Goal: Transaction & Acquisition: Book appointment/travel/reservation

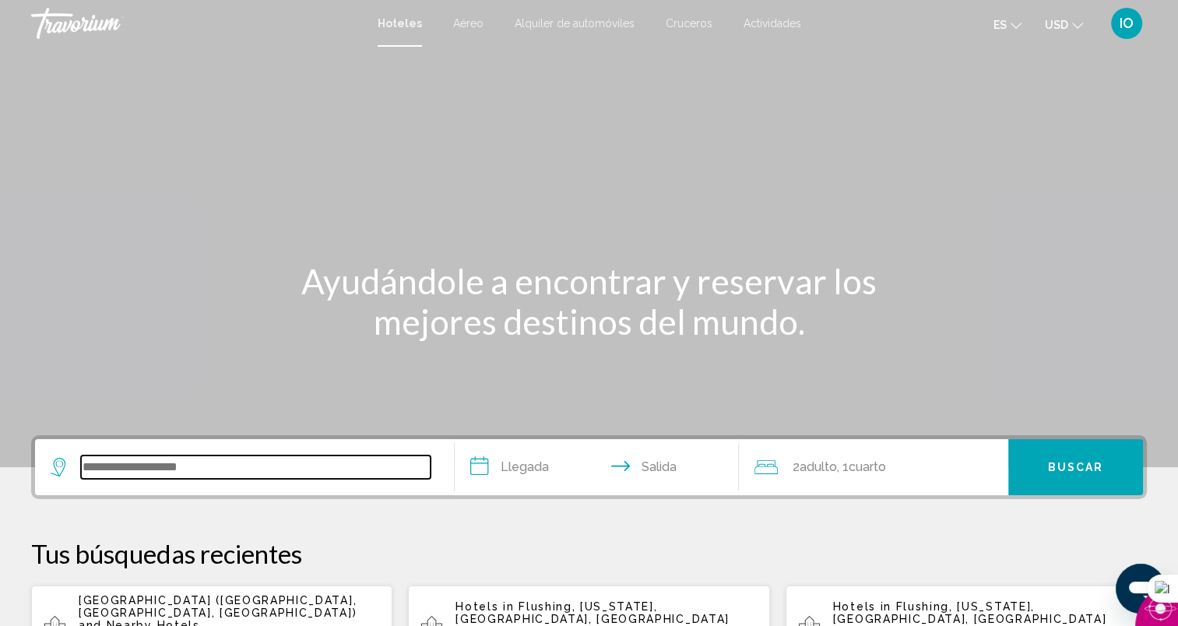
click at [172, 462] on input "Search widget" at bounding box center [256, 466] width 350 height 23
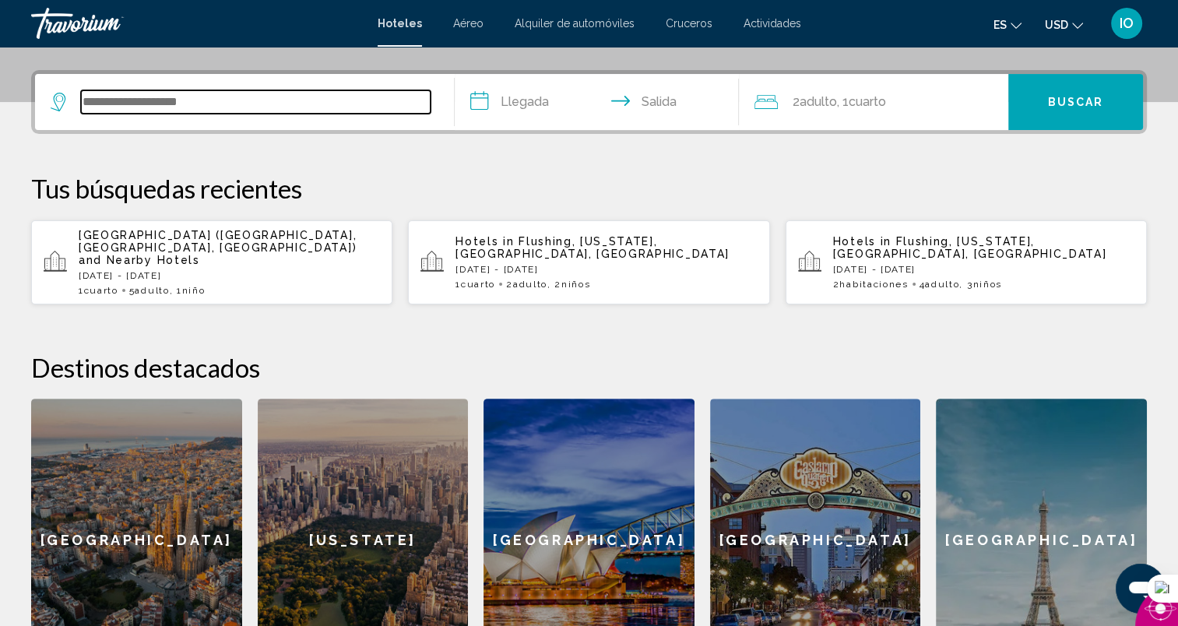
scroll to position [384, 0]
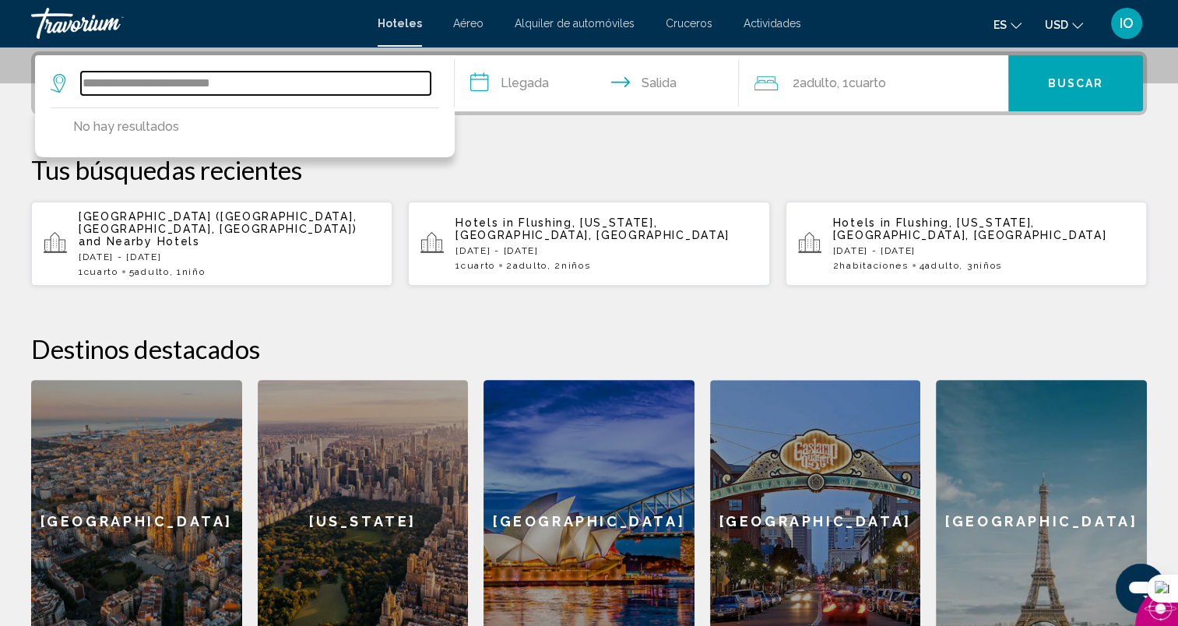
type input "**********"
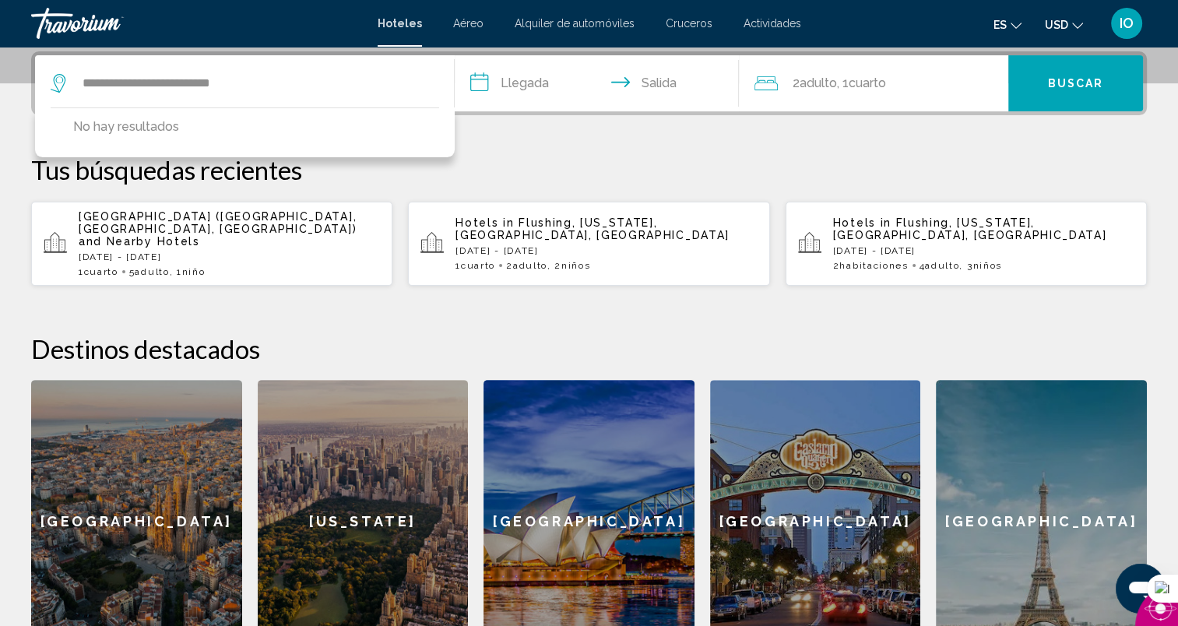
click at [536, 86] on input "**********" at bounding box center [600, 85] width 291 height 61
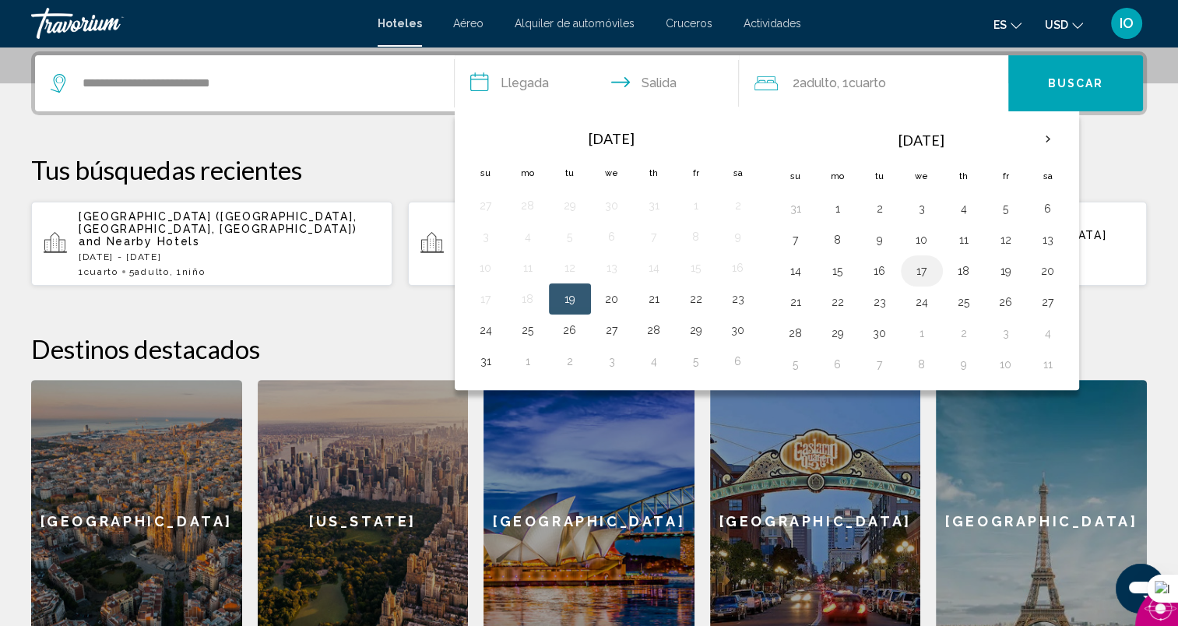
click at [918, 268] on button "17" at bounding box center [921, 271] width 25 height 22
click at [1006, 268] on button "19" at bounding box center [1005, 271] width 25 height 22
type input "**********"
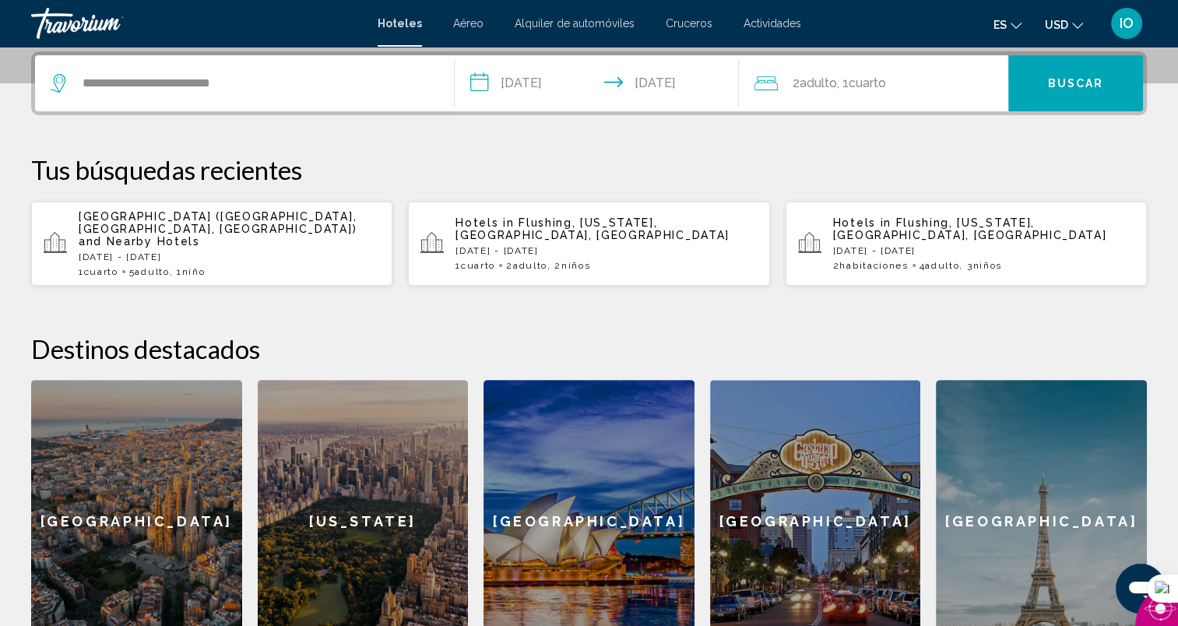
click at [918, 86] on div "2 Adulto Adulto , 1 Cuarto habitaciones" at bounding box center [881, 83] width 254 height 22
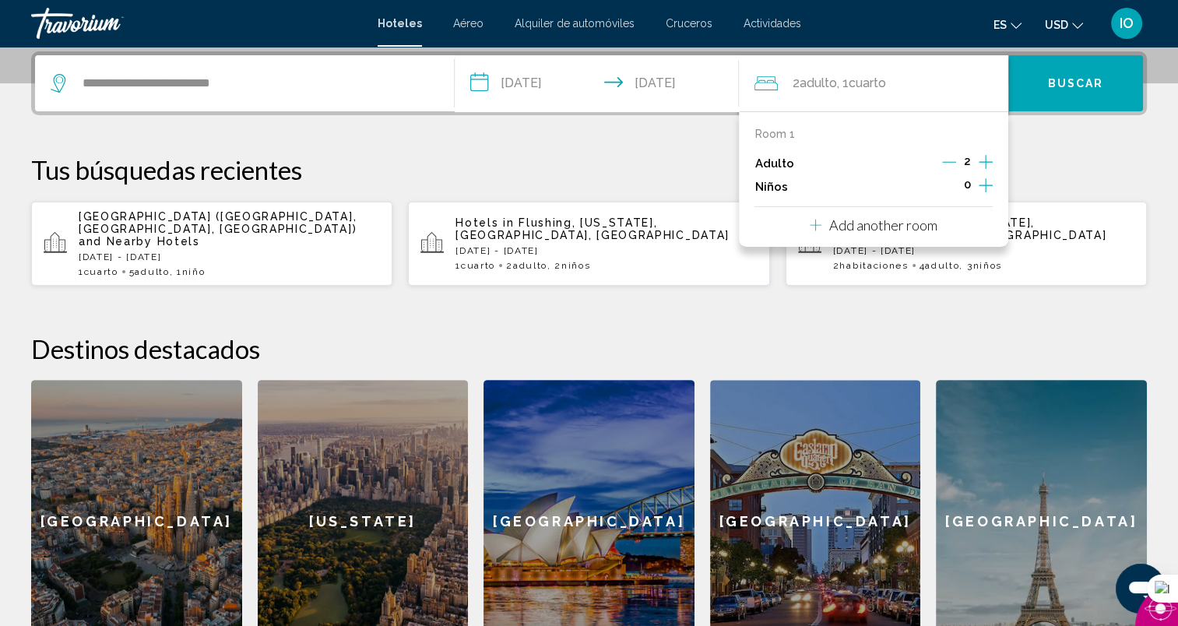
click at [977, 160] on div "2" at bounding box center [967, 163] width 51 height 23
click at [987, 158] on icon "Increment adults" at bounding box center [985, 162] width 14 height 19
click at [1049, 84] on span "Buscar" at bounding box center [1076, 84] width 56 height 12
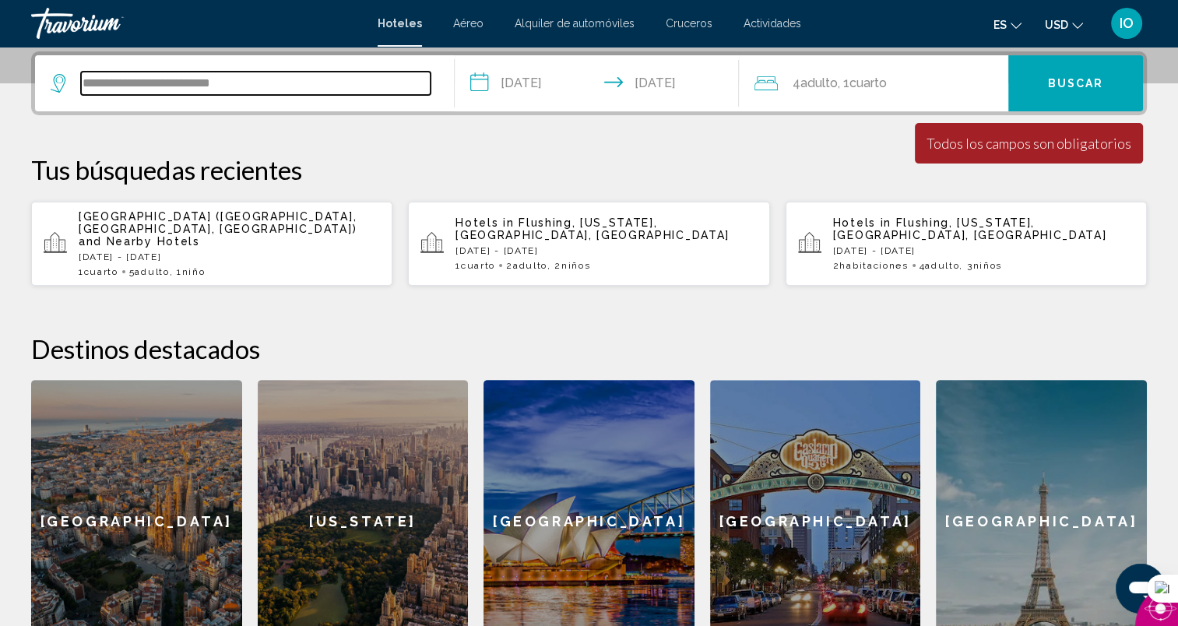
click at [277, 90] on input "**********" at bounding box center [256, 83] width 350 height 23
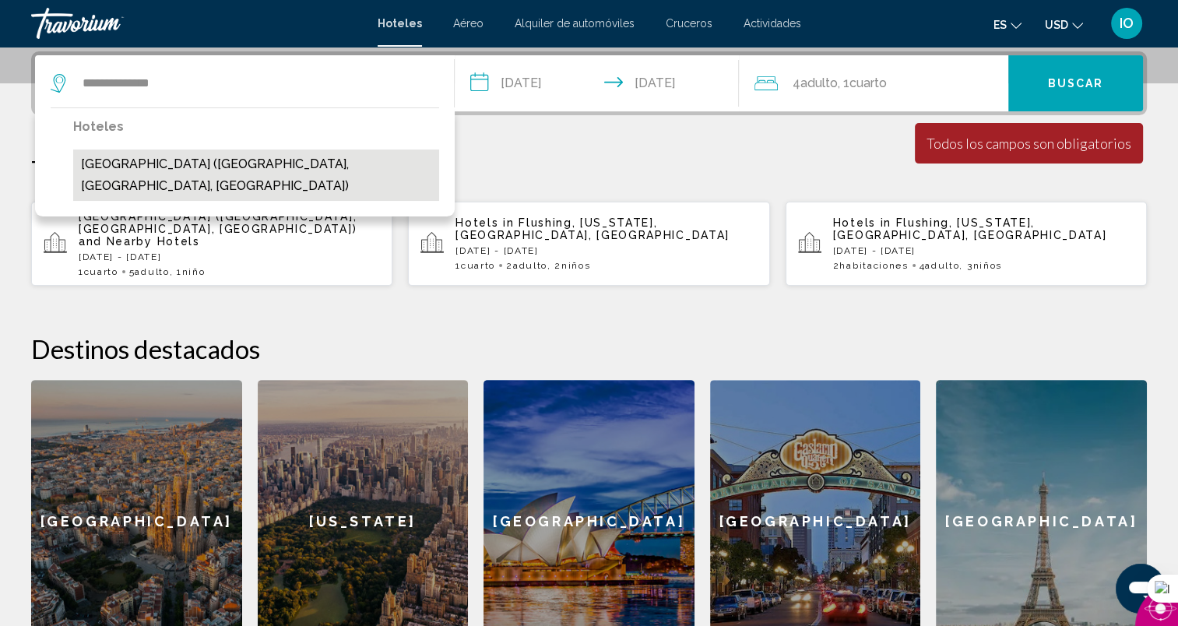
click at [230, 156] on button "[GEOGRAPHIC_DATA] ([GEOGRAPHIC_DATA], [GEOGRAPHIC_DATA], [GEOGRAPHIC_DATA])" at bounding box center [256, 174] width 366 height 51
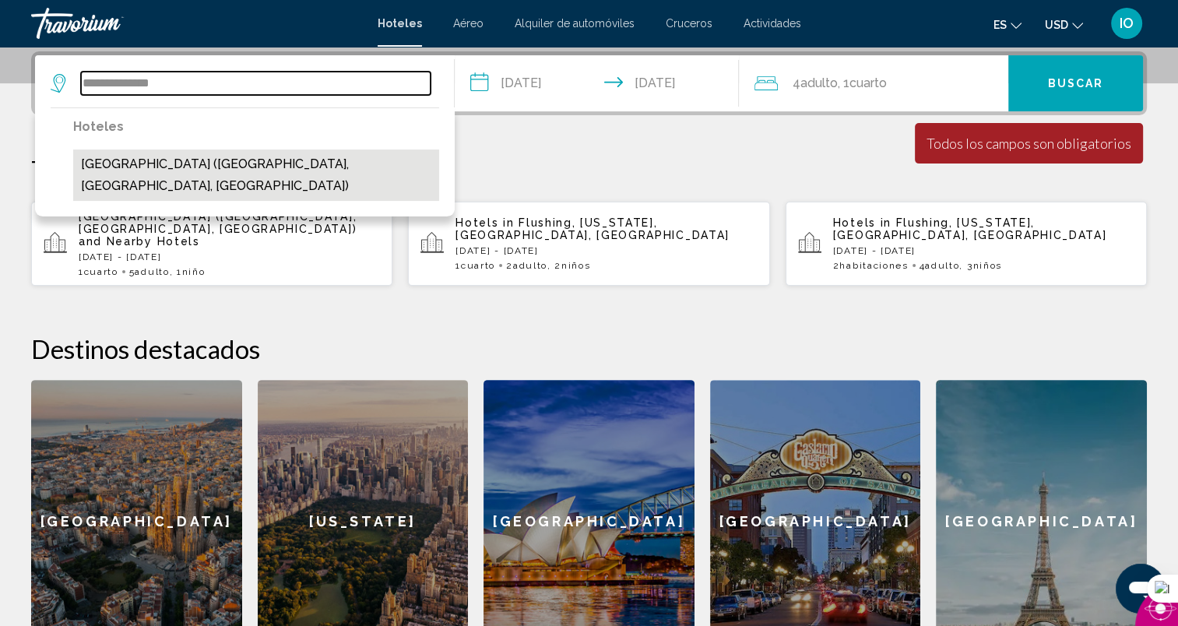
type input "**********"
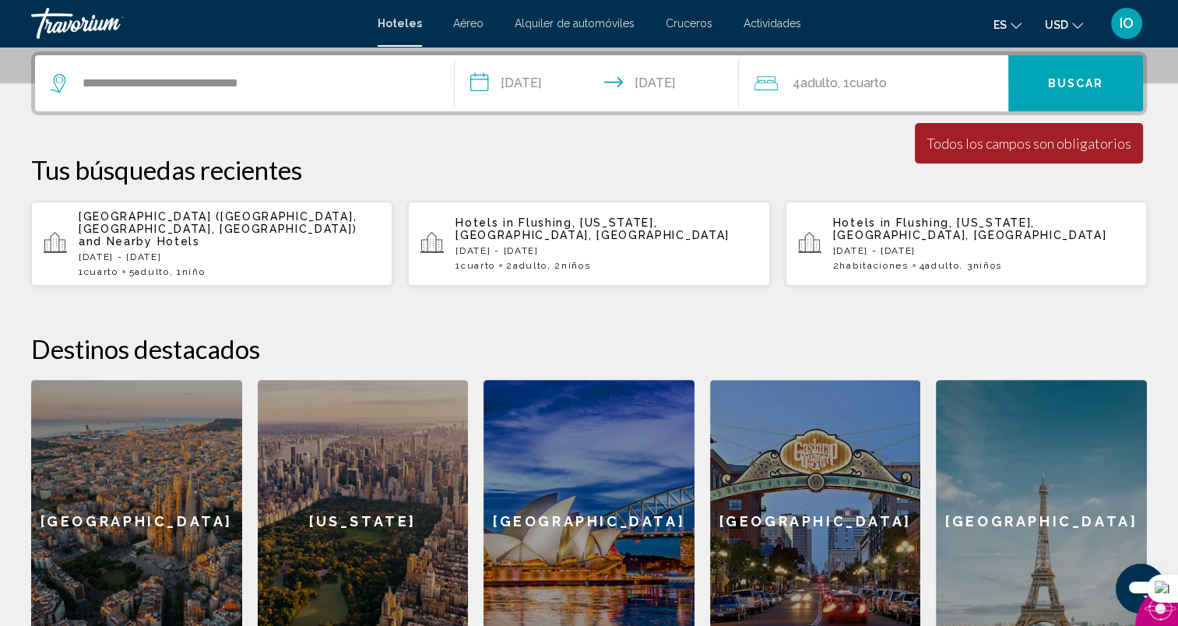
click at [1056, 87] on span "Buscar" at bounding box center [1076, 84] width 56 height 12
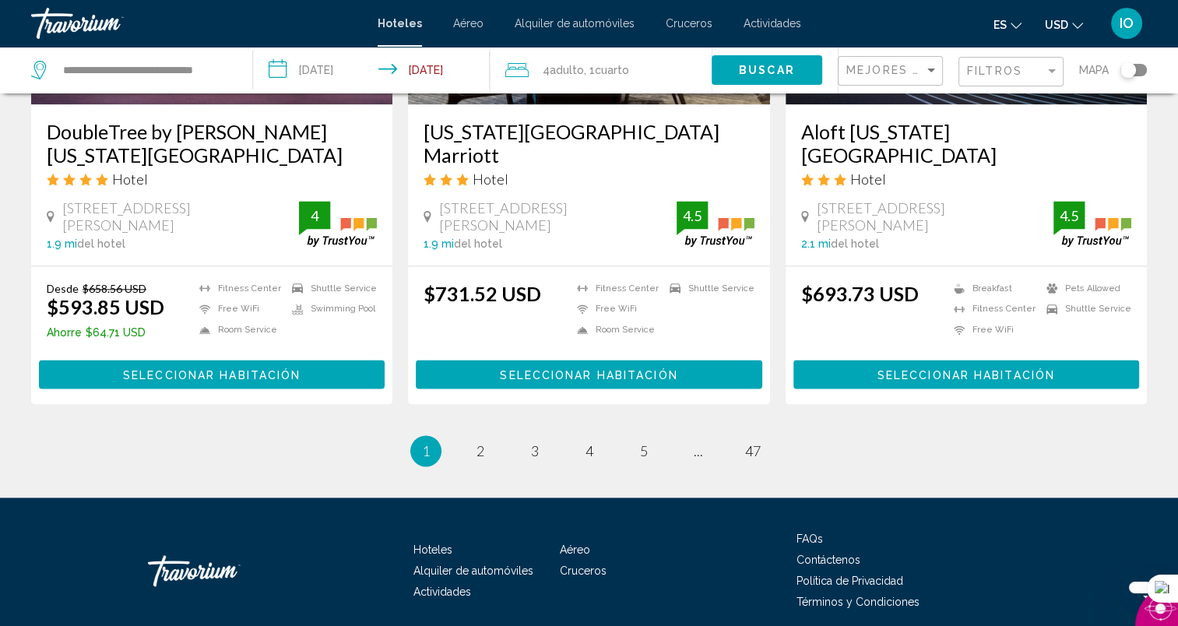
scroll to position [1985, 0]
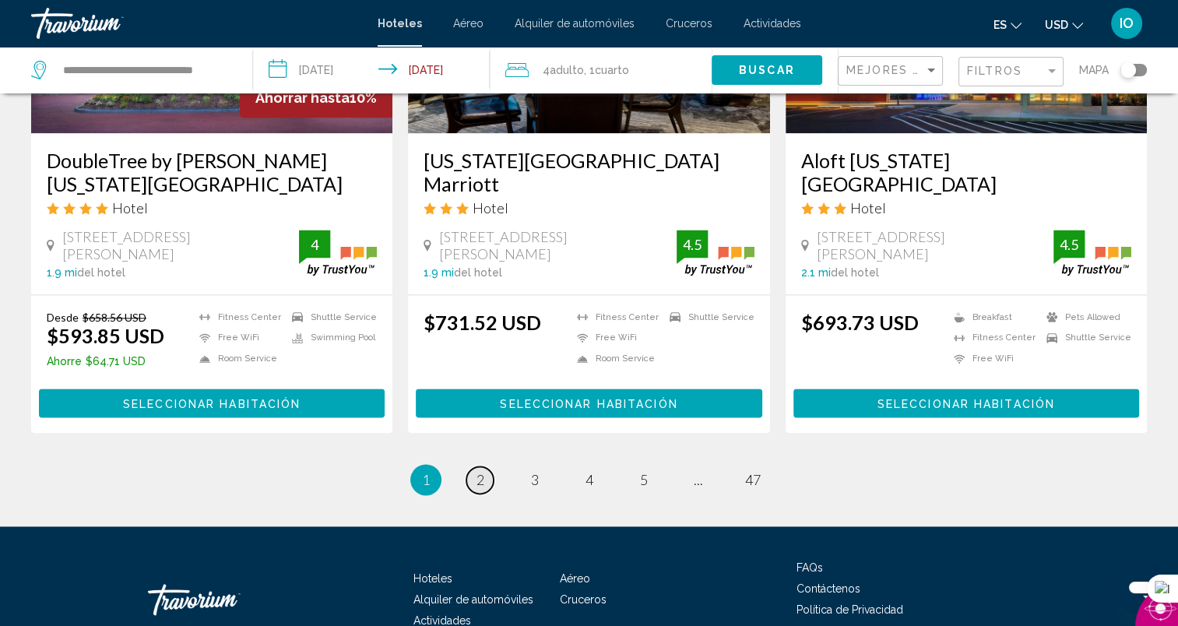
click at [480, 472] on span "2" at bounding box center [480, 479] width 8 height 17
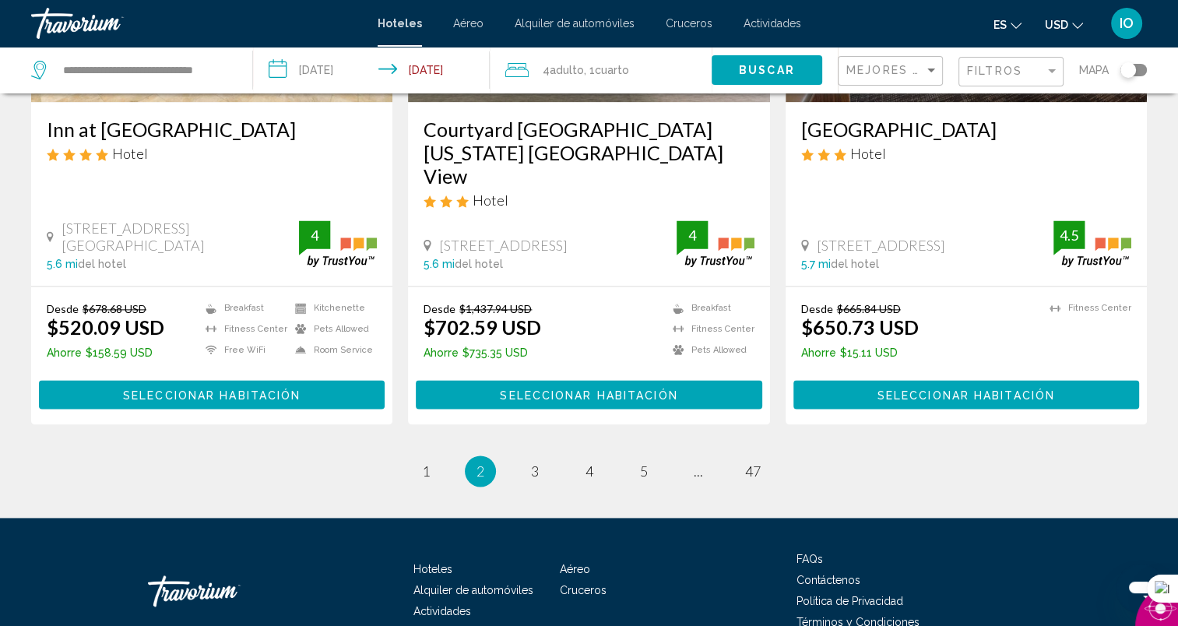
scroll to position [2059, 0]
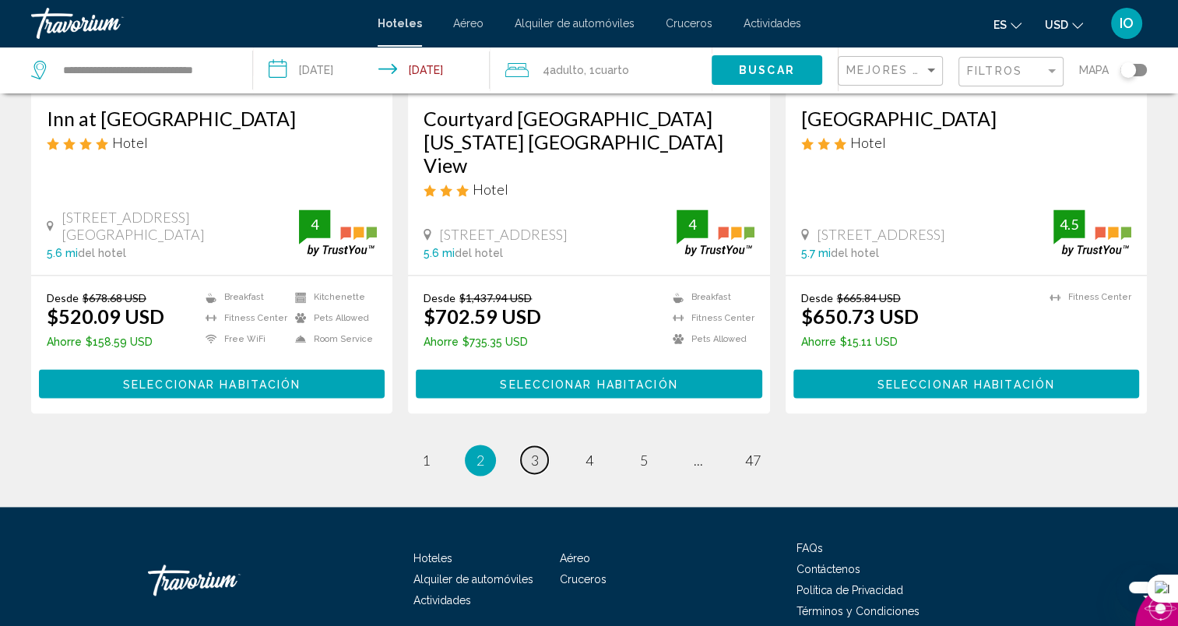
click at [535, 451] on span "3" at bounding box center [535, 459] width 8 height 17
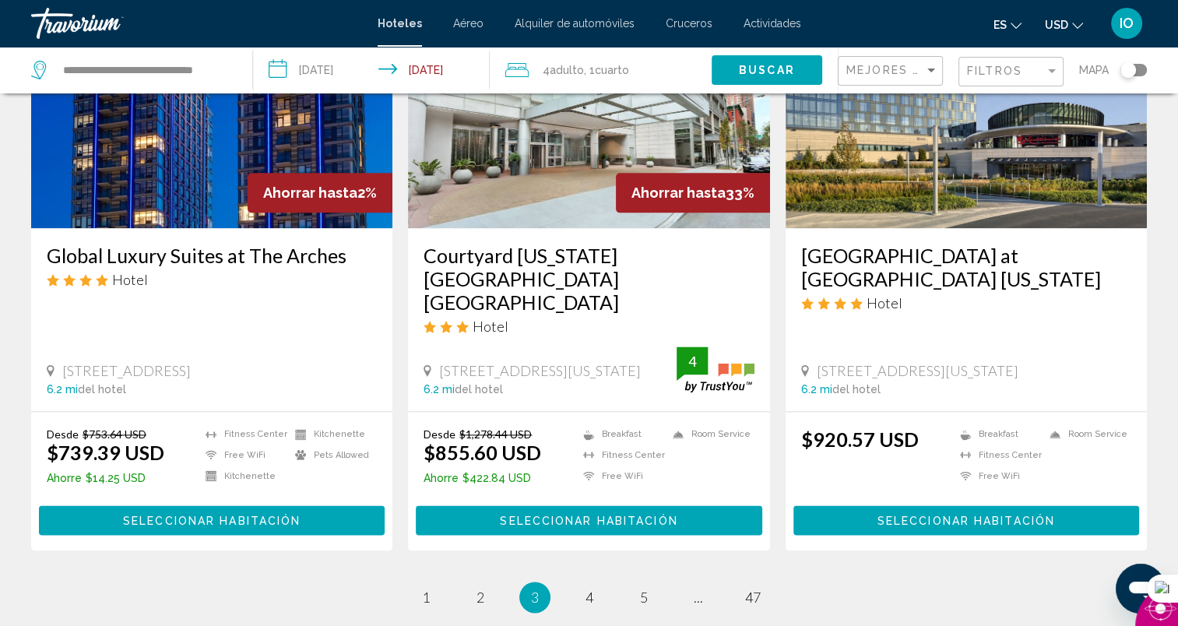
scroll to position [1948, 0]
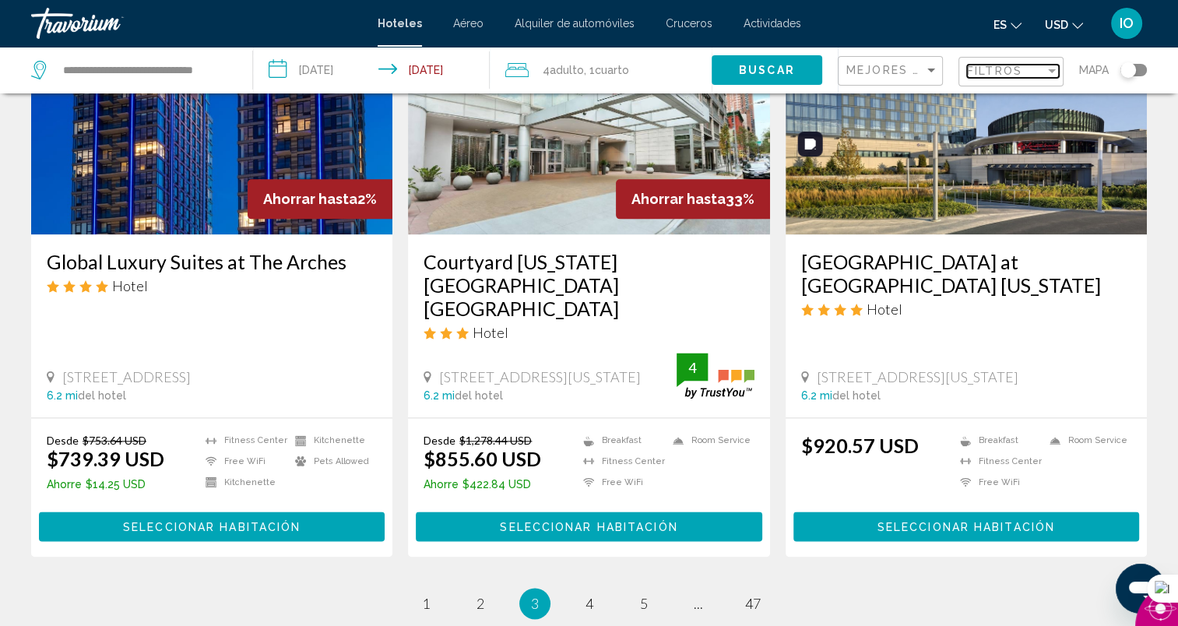
click at [990, 71] on span "Filtros" at bounding box center [994, 71] width 55 height 12
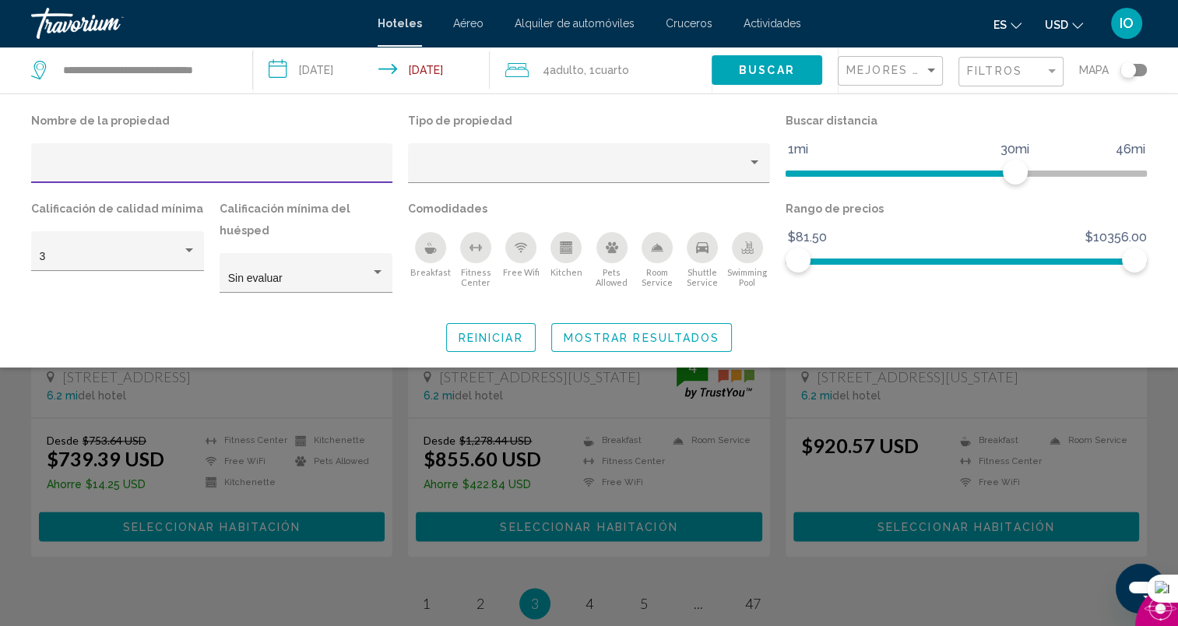
click at [201, 170] on input "Hotel Filters" at bounding box center [212, 169] width 345 height 12
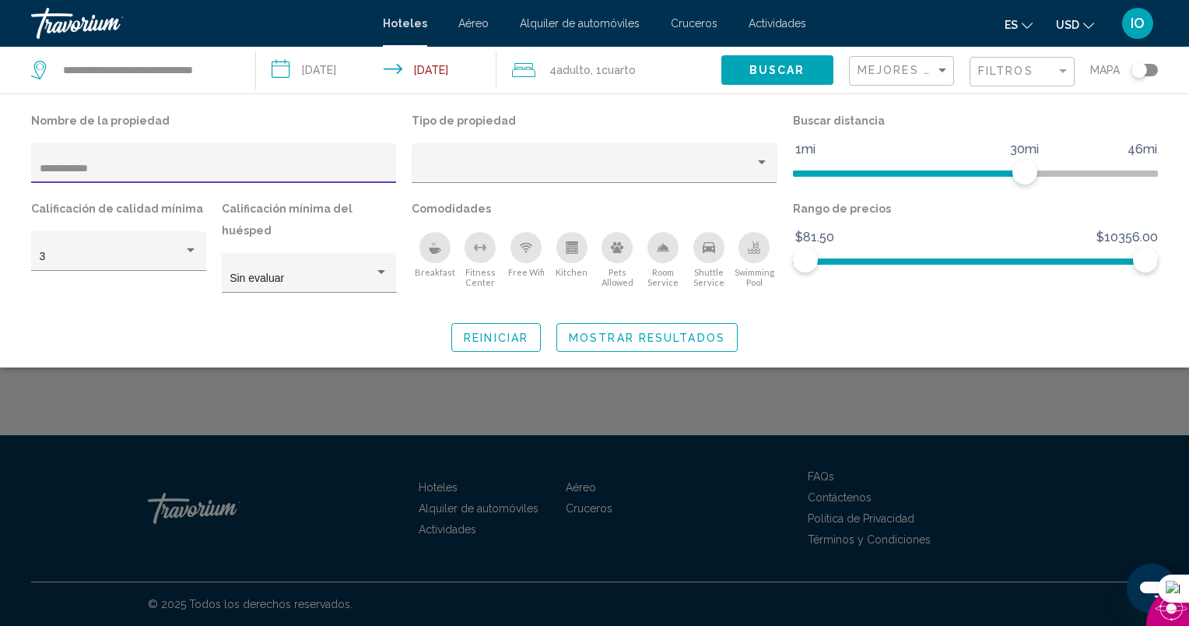
type input "**********"
click at [585, 335] on span "Mostrar resultados" at bounding box center [647, 338] width 156 height 12
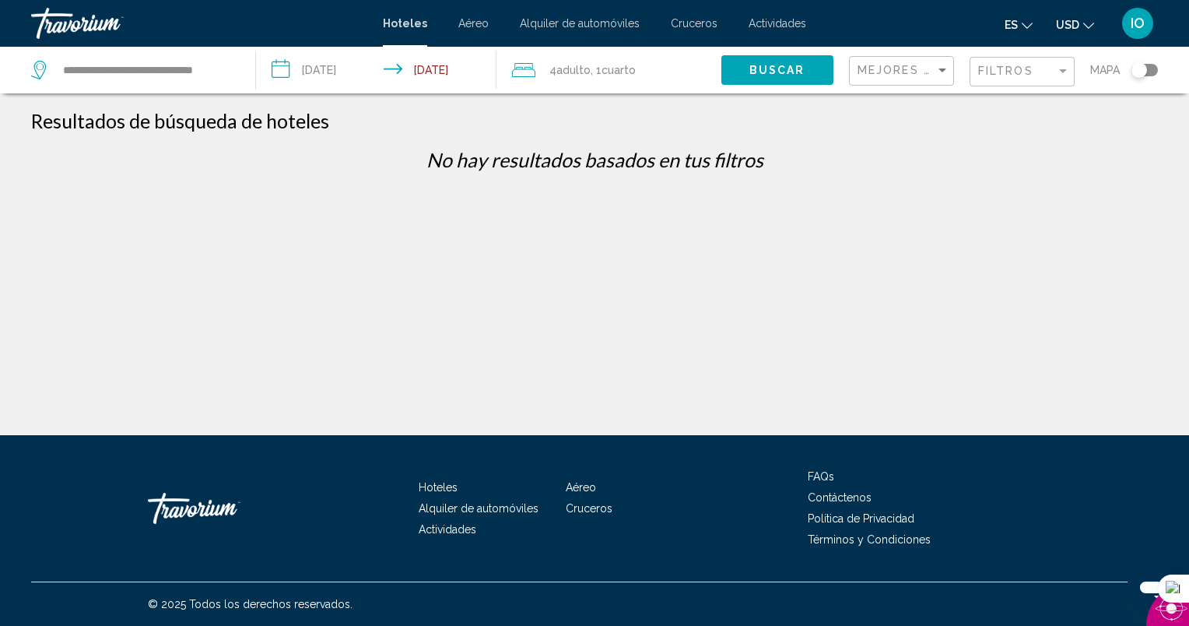
click at [1014, 78] on div "Filtros" at bounding box center [1024, 72] width 92 height 29
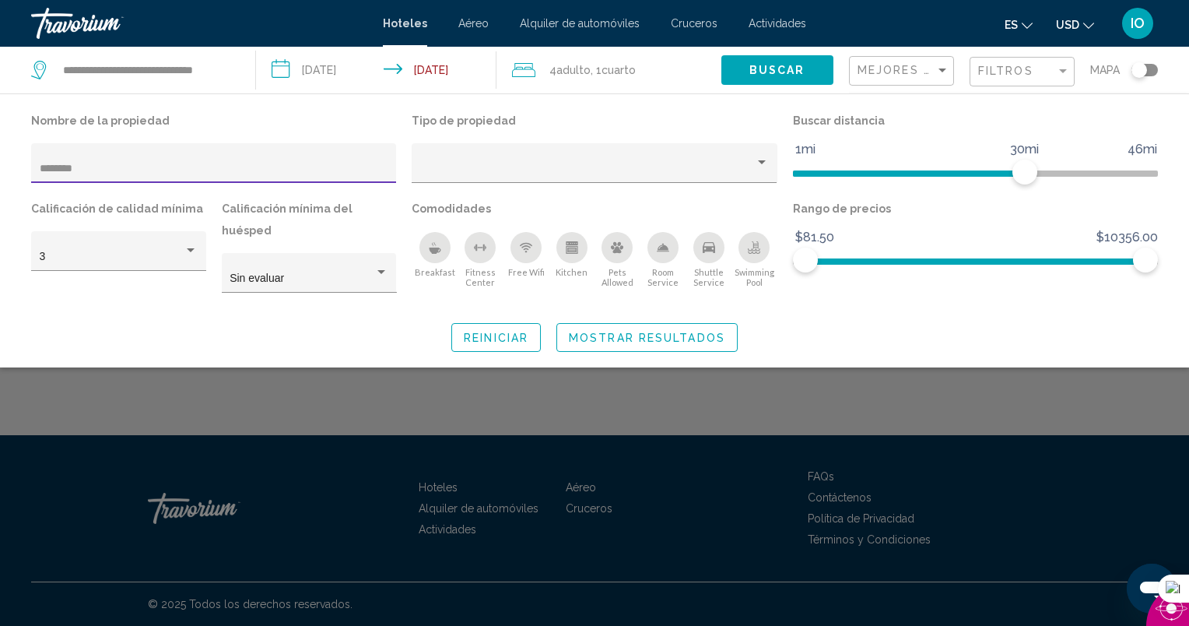
drag, startPoint x: 107, startPoint y: 171, endPoint x: 0, endPoint y: 190, distance: 109.0
click at [0, 190] on html "**********" at bounding box center [594, 313] width 1189 height 626
type input "*****"
click at [602, 334] on span "Mostrar resultados" at bounding box center [647, 338] width 156 height 12
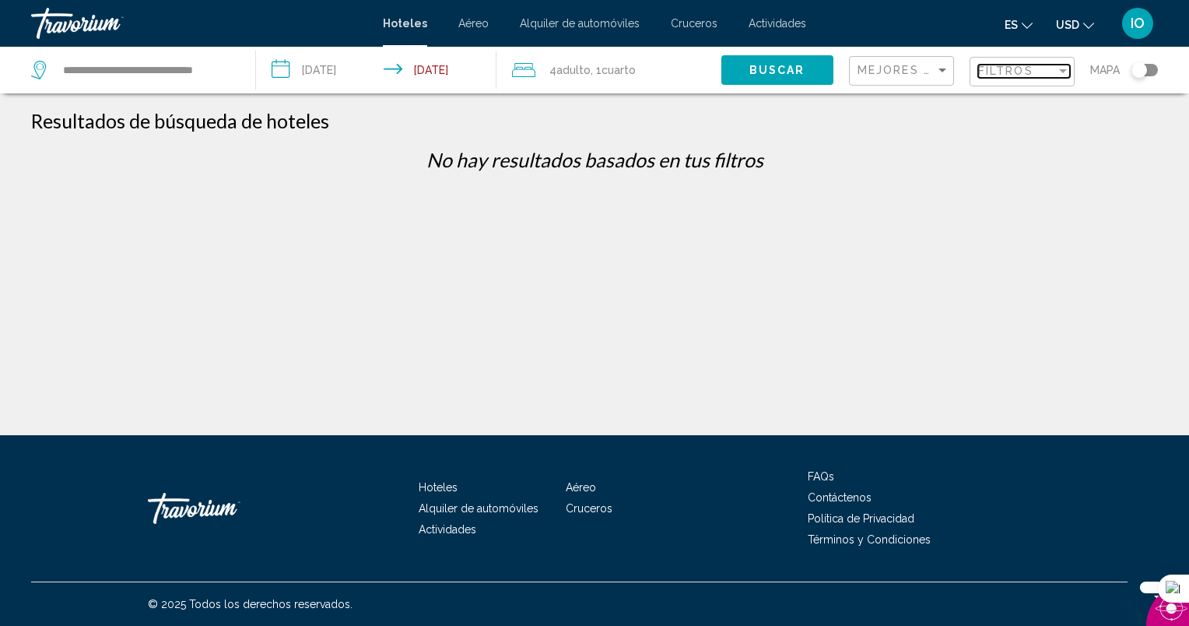
click at [1003, 72] on span "Filtros" at bounding box center [1005, 71] width 55 height 12
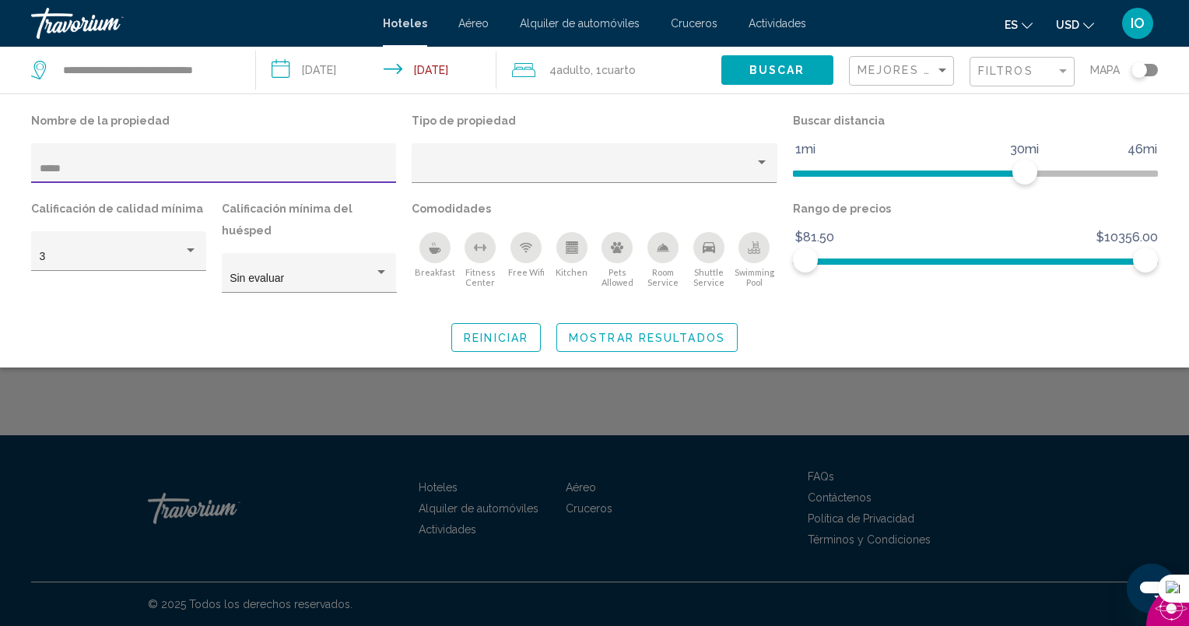
drag, startPoint x: 106, startPoint y: 167, endPoint x: 0, endPoint y: 179, distance: 106.5
click at [0, 178] on html "**********" at bounding box center [594, 313] width 1189 height 626
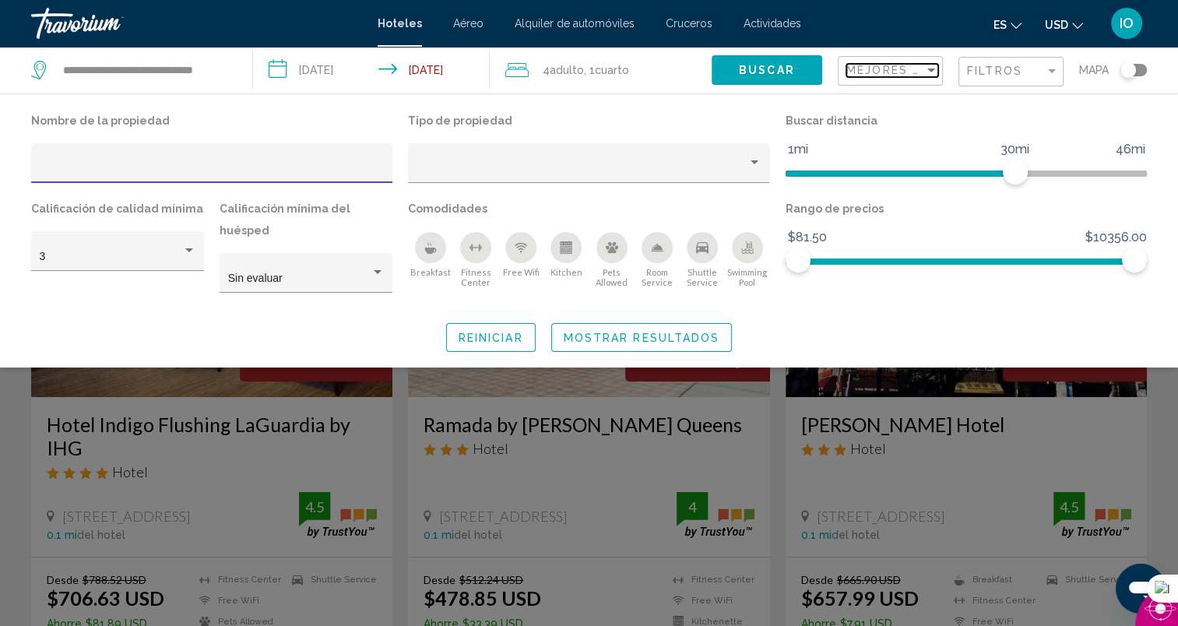
click at [934, 69] on div "Sort by" at bounding box center [931, 70] width 14 height 12
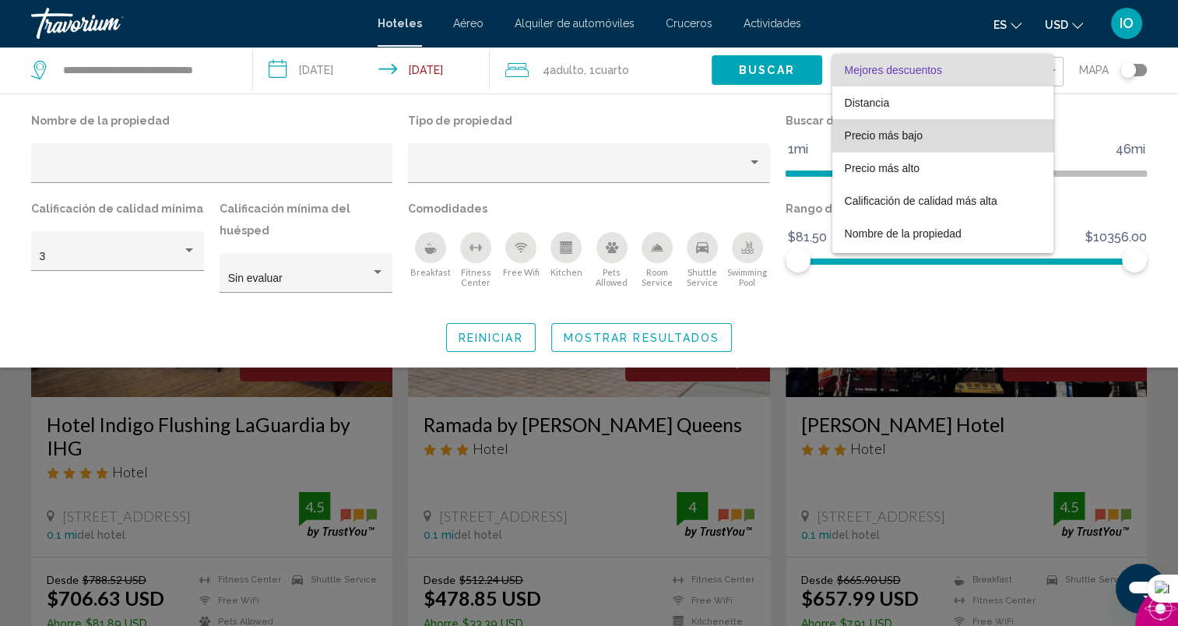
click at [898, 129] on span "Precio más bajo" at bounding box center [884, 135] width 78 height 12
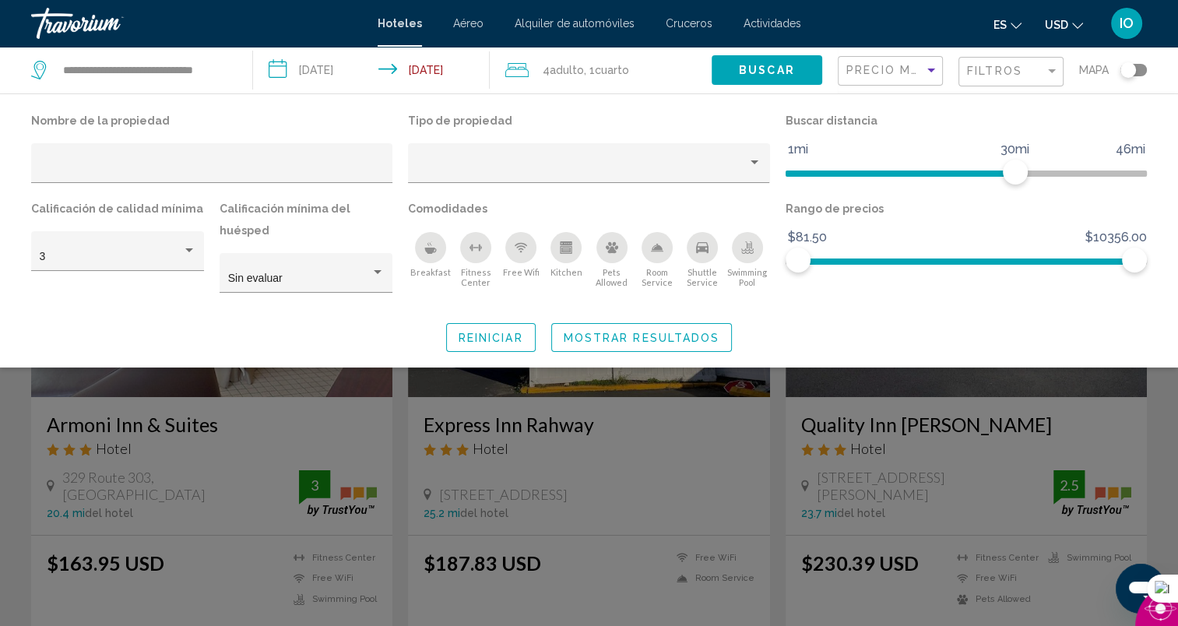
click at [689, 335] on span "Mostrar resultados" at bounding box center [642, 338] width 156 height 12
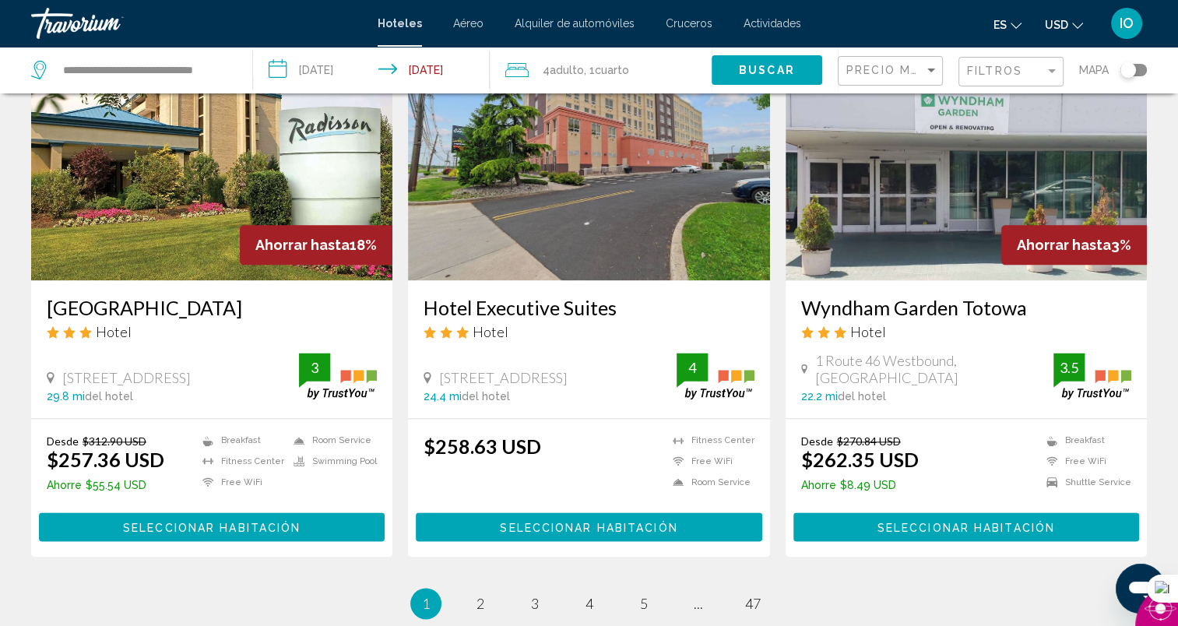
scroll to position [1918, 0]
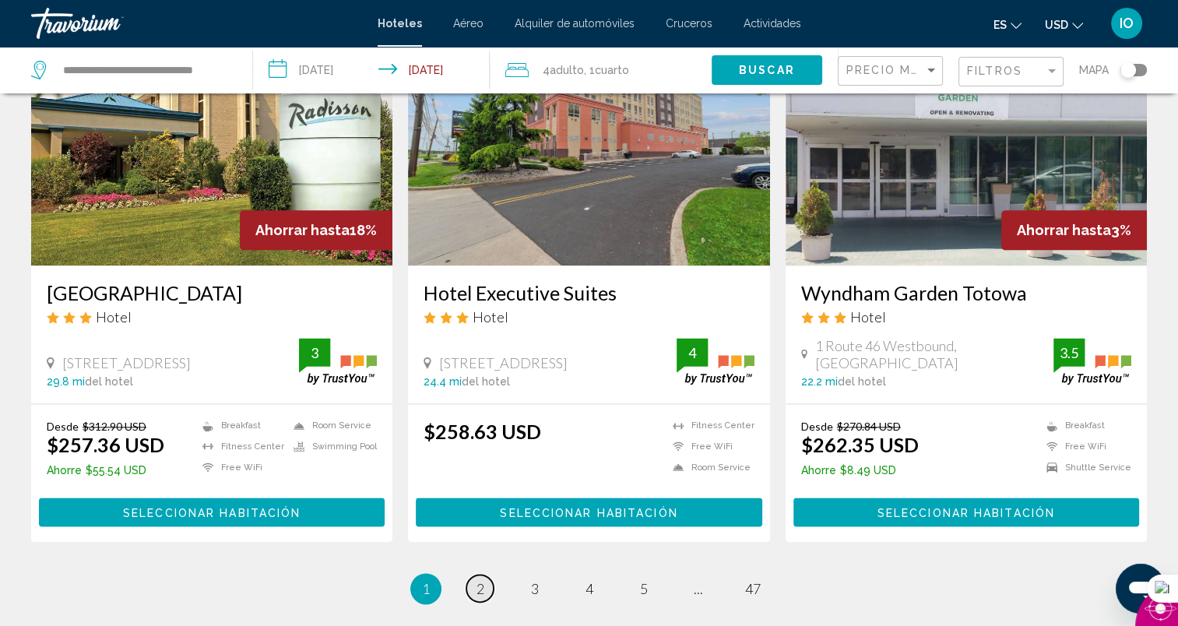
click at [479, 580] on span "2" at bounding box center [480, 588] width 8 height 17
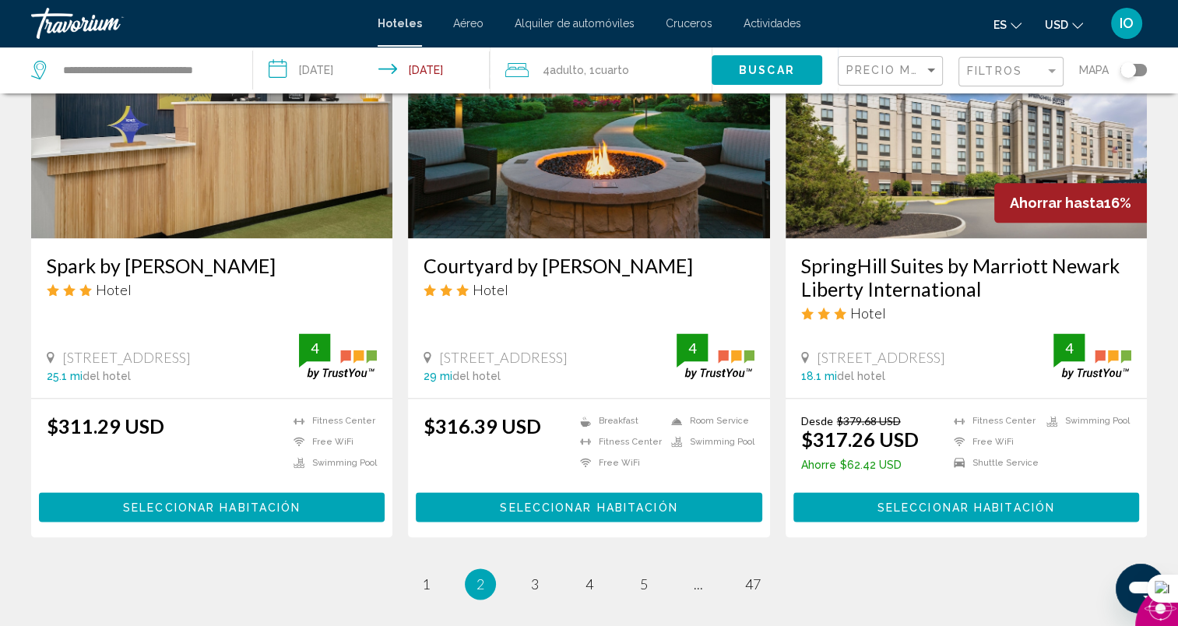
scroll to position [1900, 0]
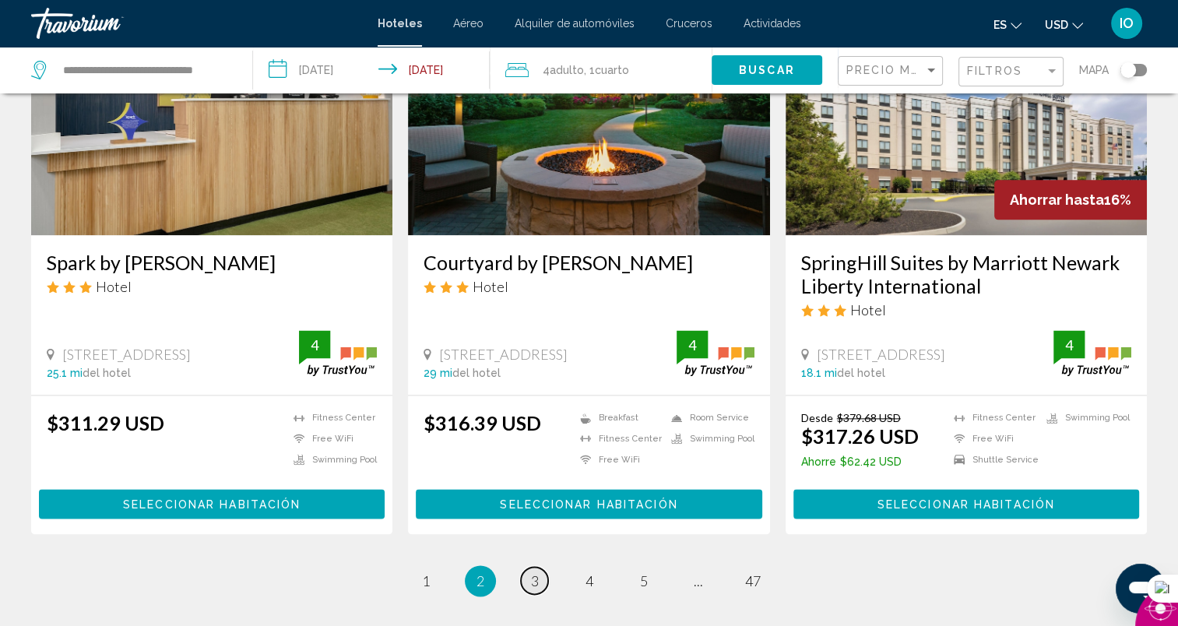
click at [537, 572] on span "3" at bounding box center [535, 580] width 8 height 17
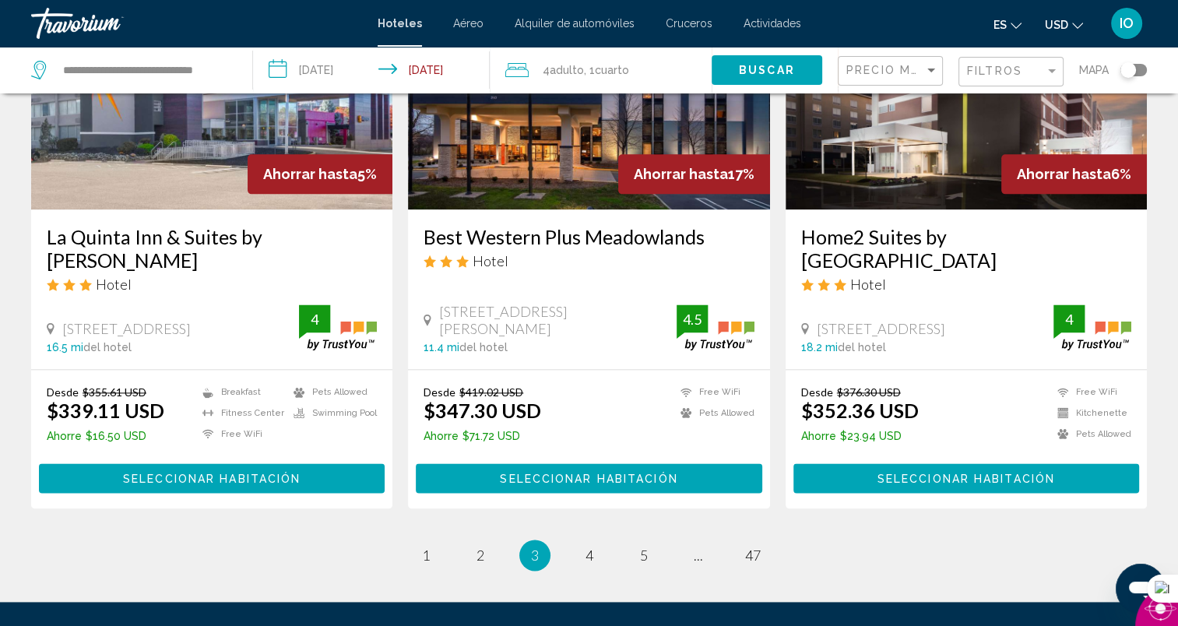
scroll to position [1967, 0]
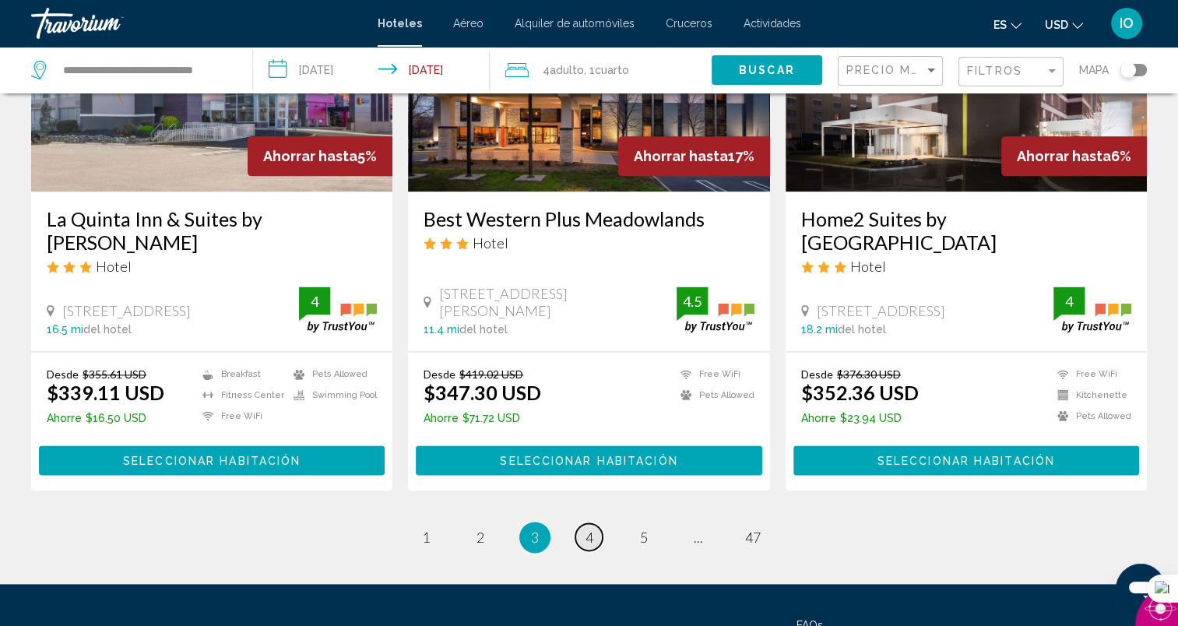
click at [582, 523] on link "page 4" at bounding box center [588, 536] width 27 height 27
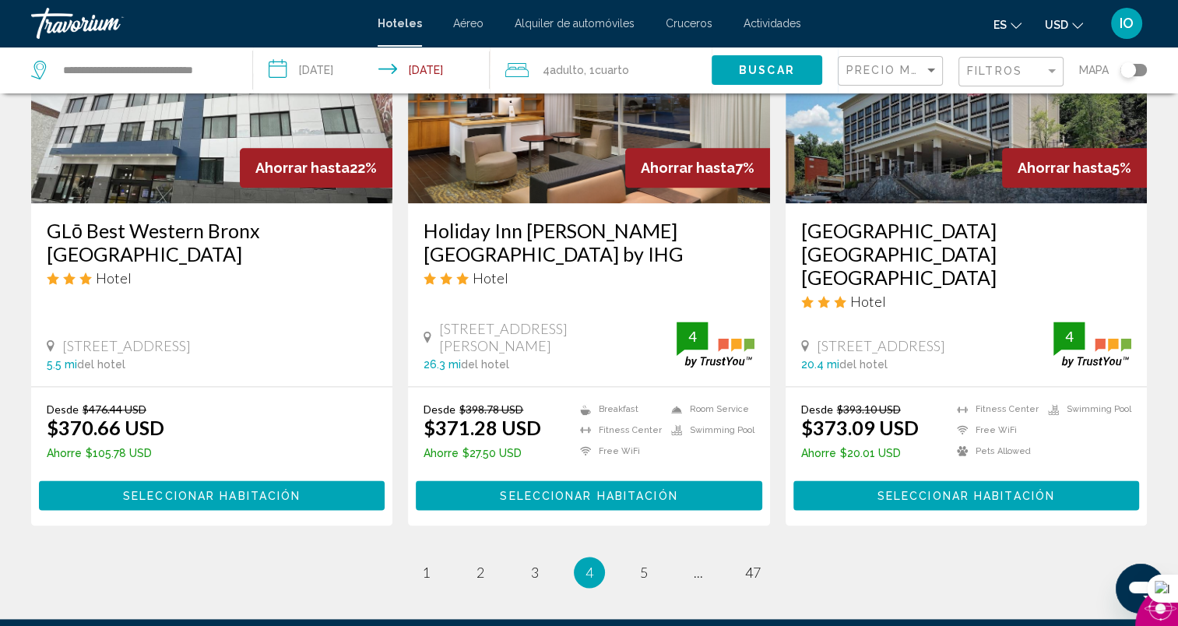
scroll to position [1918, 0]
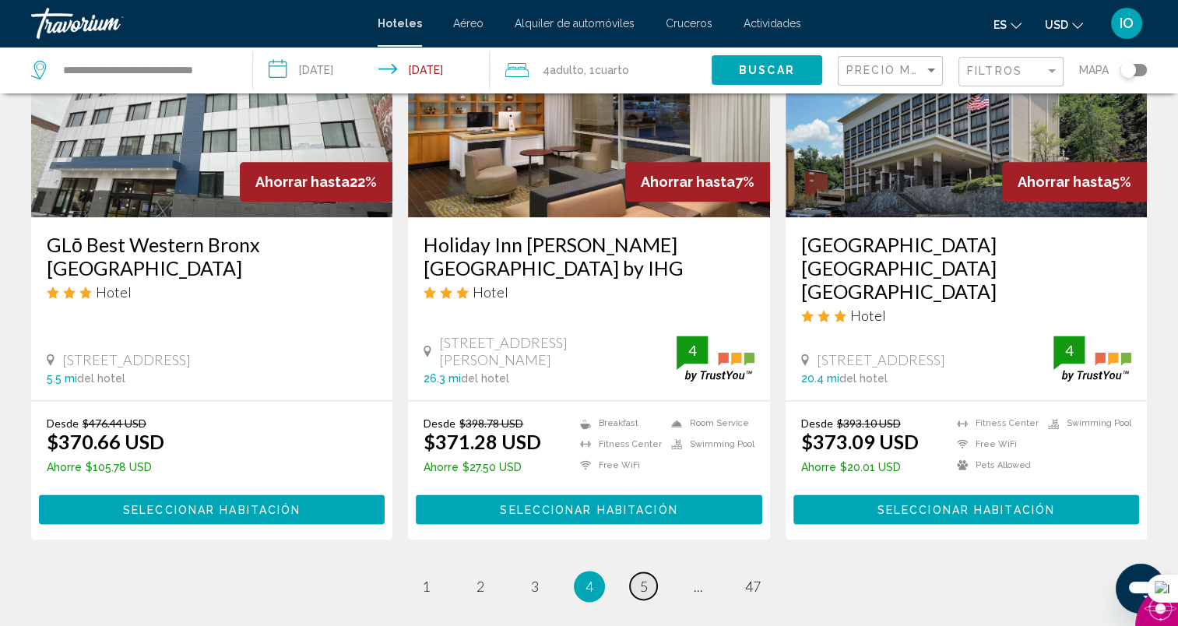
click at [641, 578] on span "5" at bounding box center [644, 586] width 8 height 17
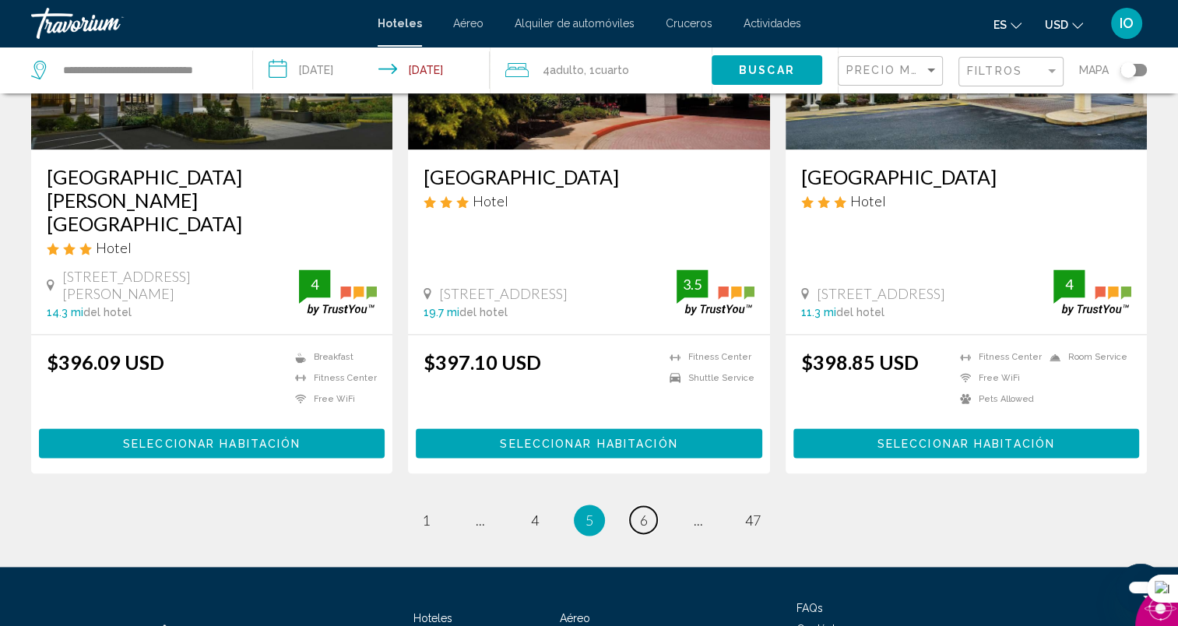
scroll to position [1949, 0]
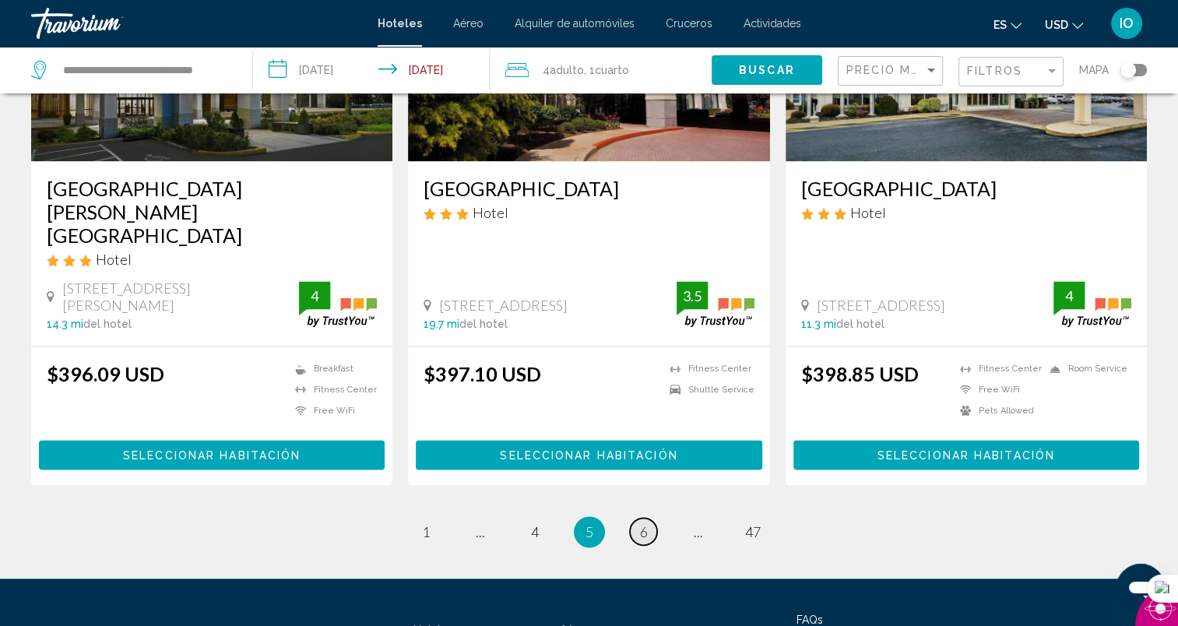
click at [640, 523] on span "6" at bounding box center [644, 531] width 8 height 17
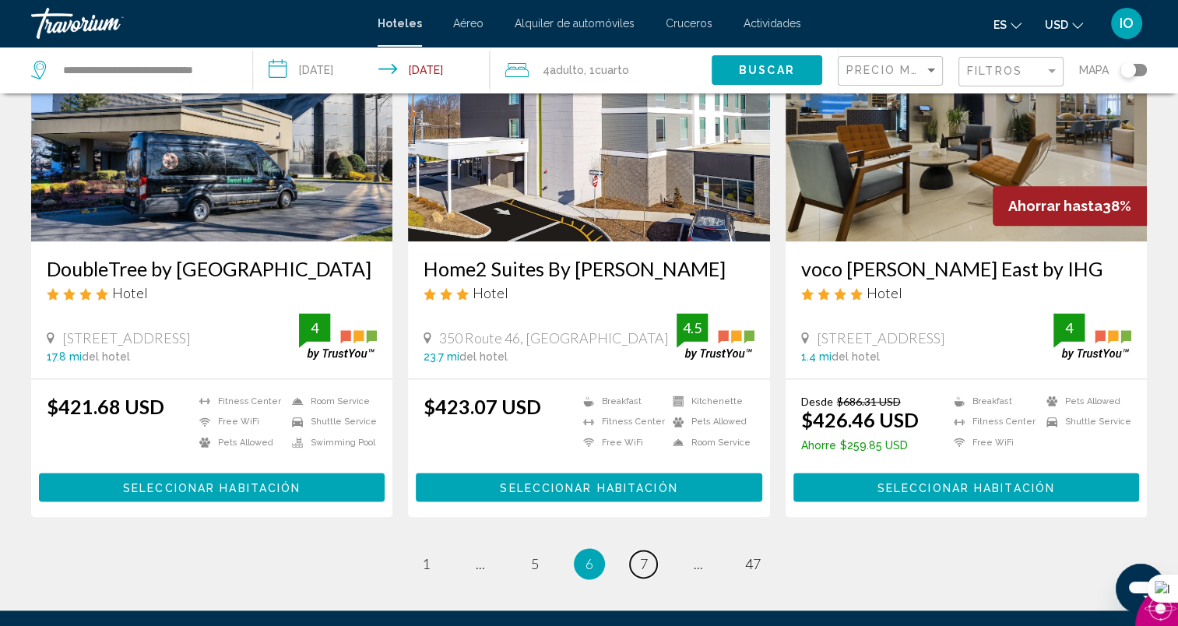
scroll to position [1947, 0]
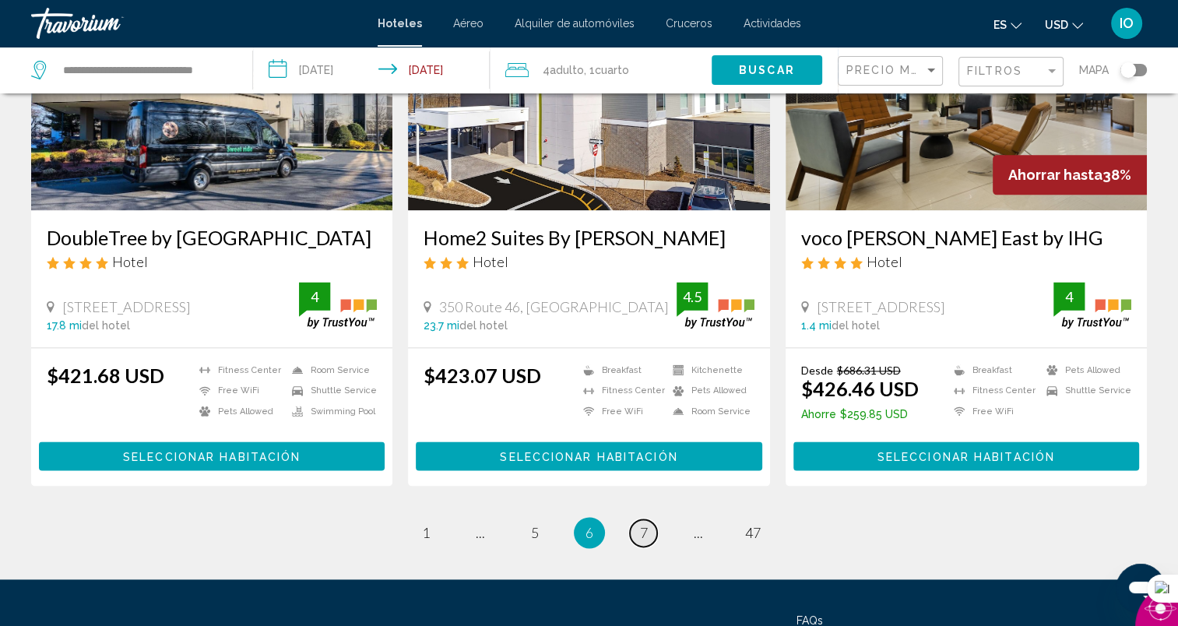
click at [641, 524] on span "7" at bounding box center [644, 532] width 8 height 17
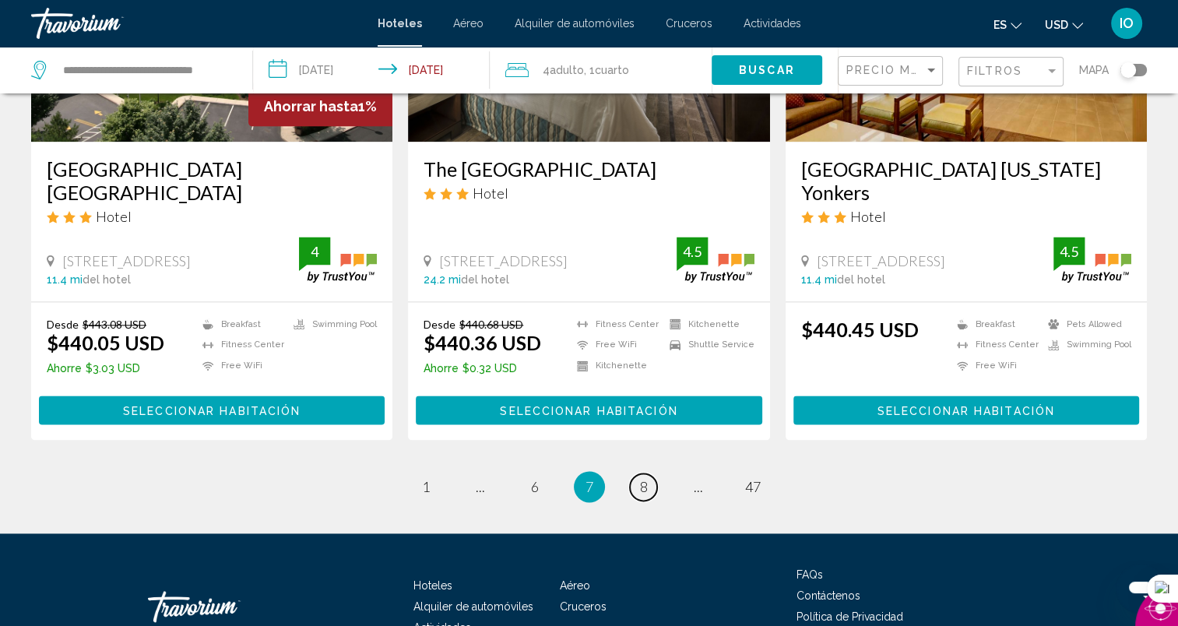
scroll to position [2039, 0]
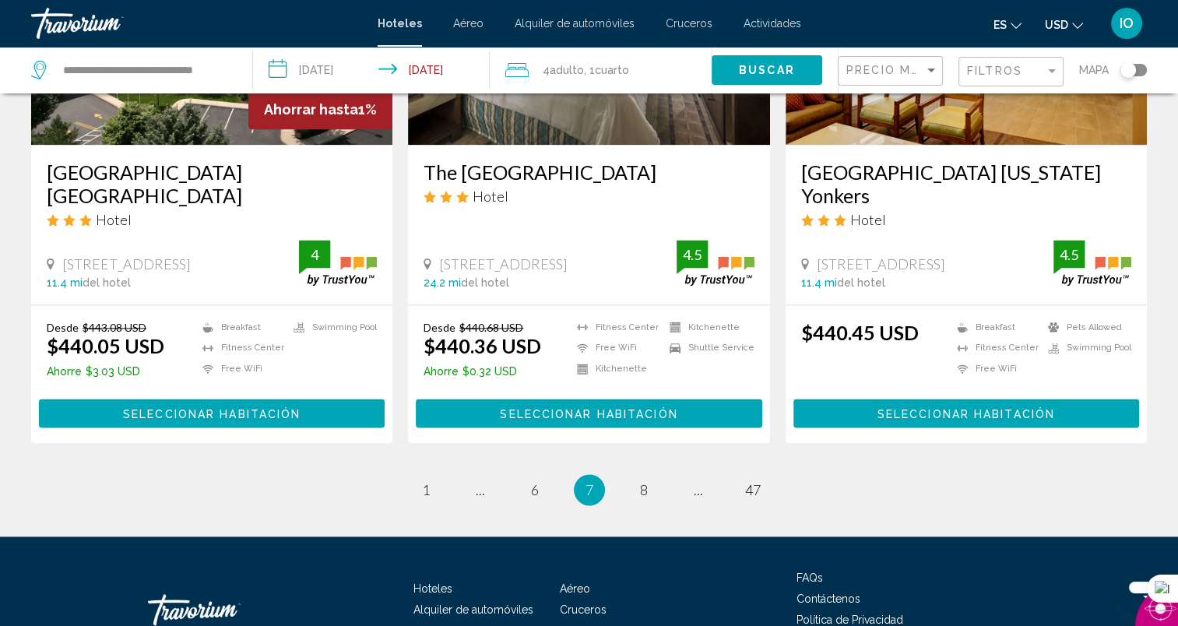
click at [660, 474] on ul "7 / 47 page 1 page ... page 6 You're on page 7 page 8 page ... page 47" at bounding box center [588, 489] width 1115 height 31
click at [641, 481] on span "8" at bounding box center [644, 489] width 8 height 17
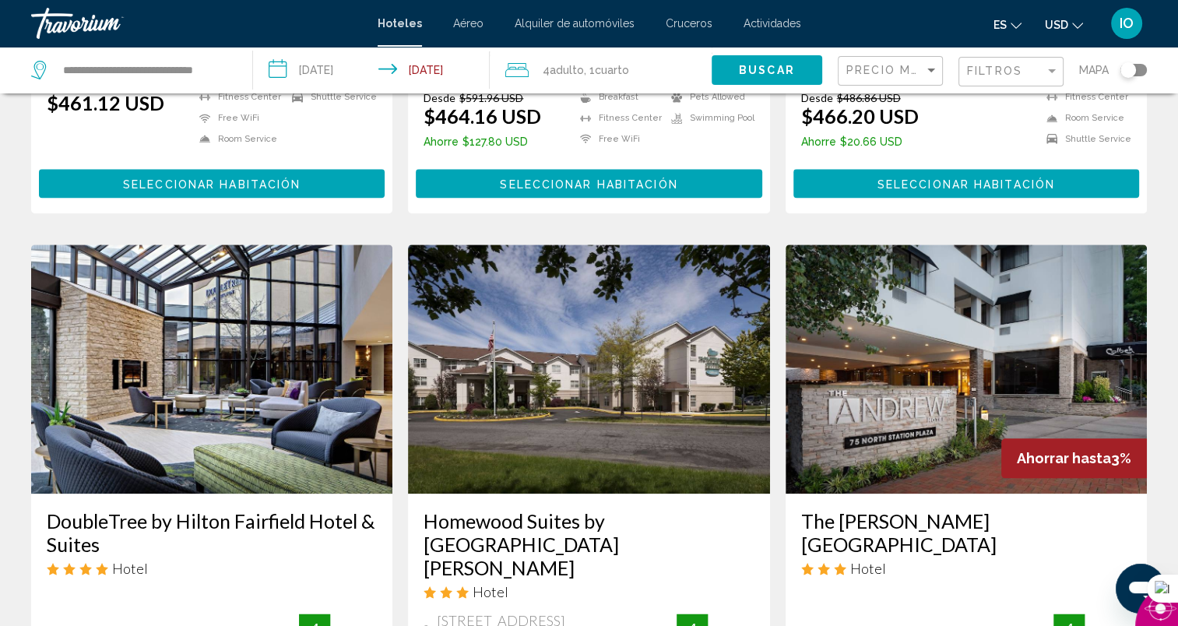
scroll to position [1714, 0]
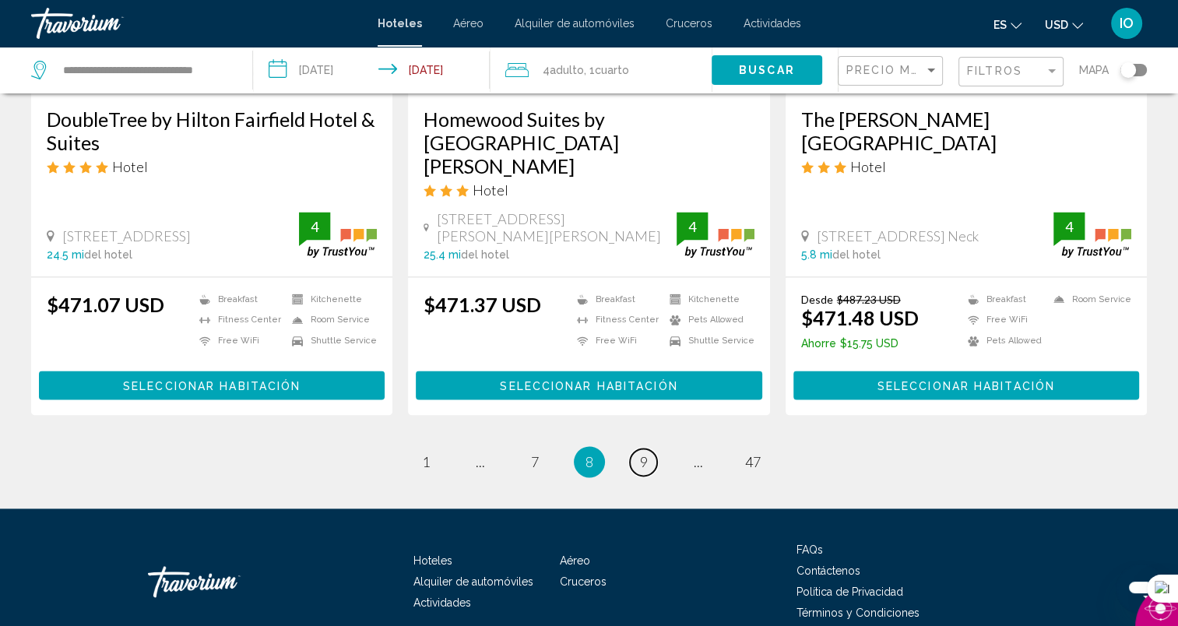
drag, startPoint x: 1186, startPoint y: 135, endPoint x: 16, endPoint y: 16, distance: 1175.2
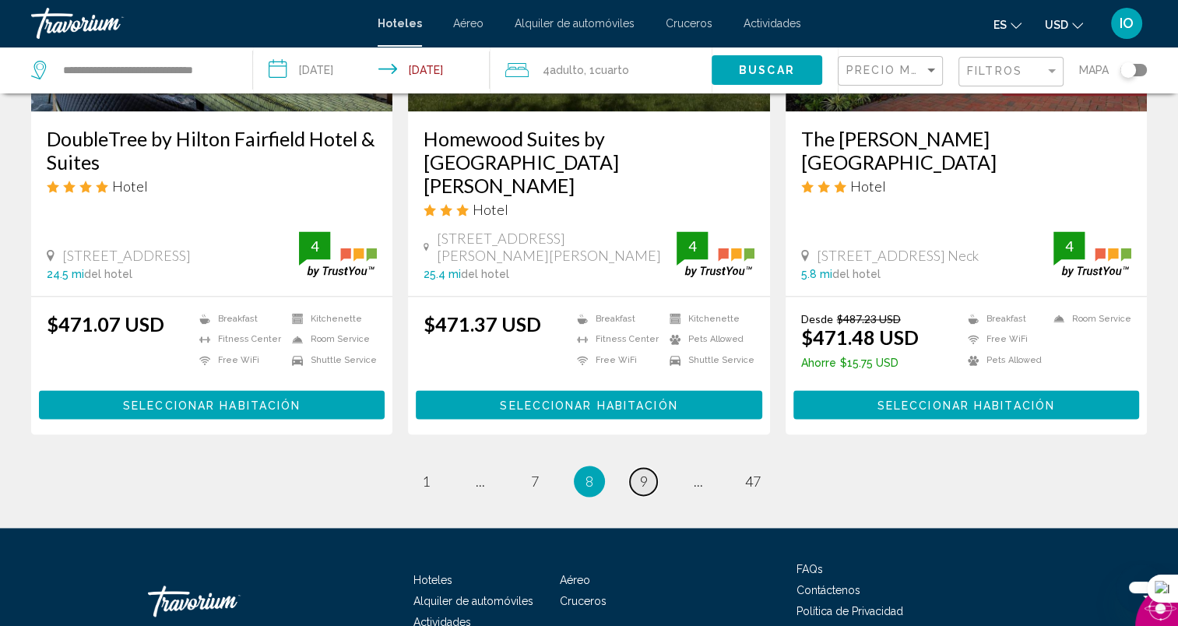
click at [645, 472] on span "9" at bounding box center [644, 480] width 8 height 17
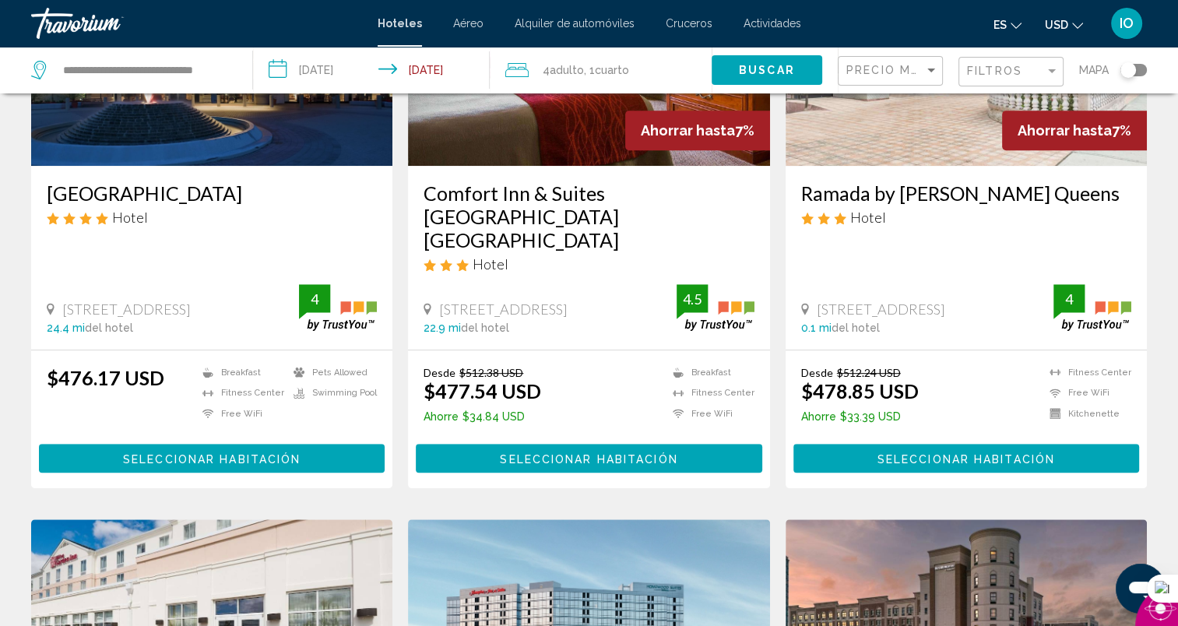
scroll to position [785, 0]
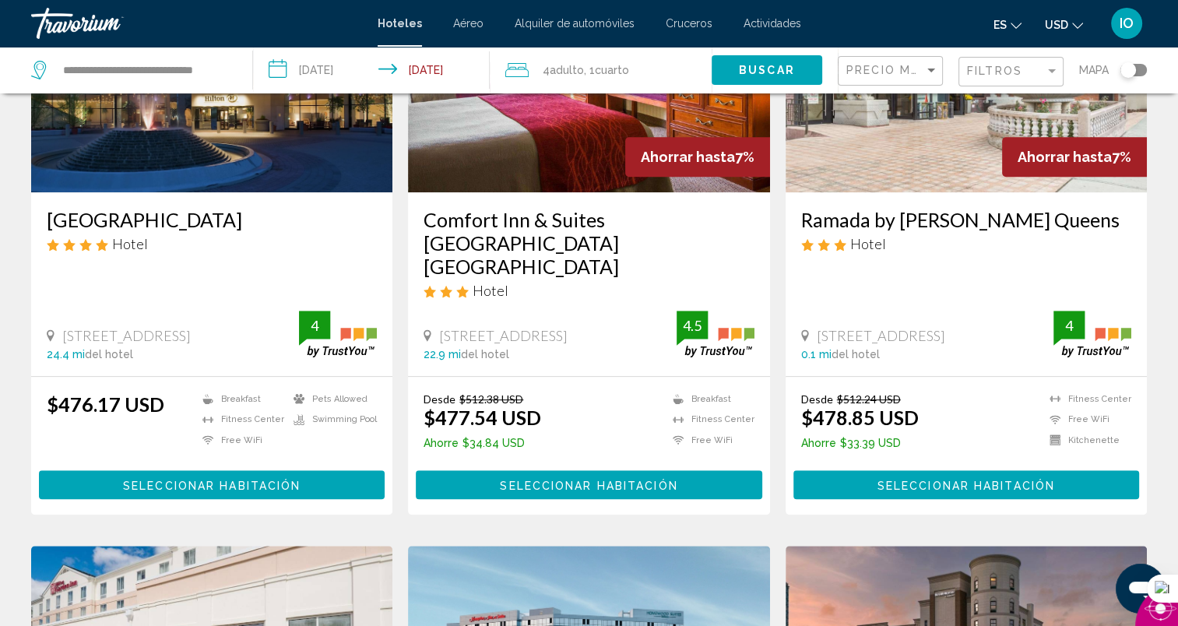
drag, startPoint x: 853, startPoint y: 311, endPoint x: 962, endPoint y: 309, distance: 109.0
click at [962, 327] on div "[STREET_ADDRESS]" at bounding box center [927, 335] width 252 height 17
drag, startPoint x: 962, startPoint y: 309, endPoint x: 934, endPoint y: 308, distance: 28.0
copy span "Prince St, Flushing"
click at [183, 60] on input "**********" at bounding box center [144, 69] width 167 height 23
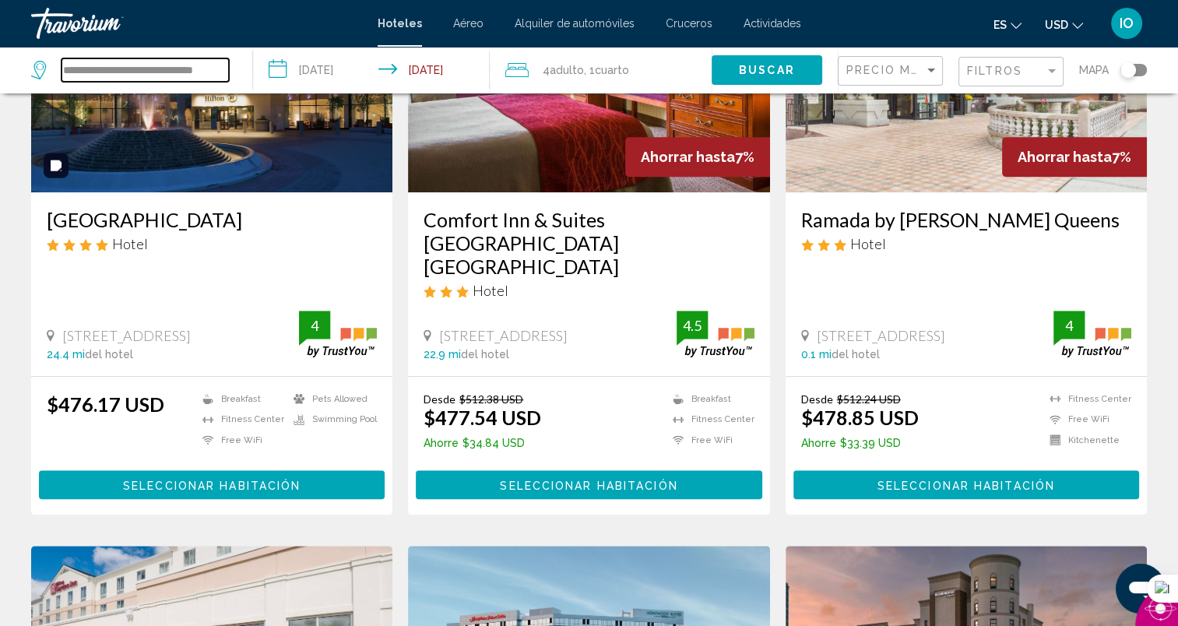
click at [223, 68] on input "**********" at bounding box center [144, 69] width 167 height 23
type input "*"
paste input "**********"
type input "**********"
click at [747, 66] on span "Buscar" at bounding box center [767, 71] width 56 height 12
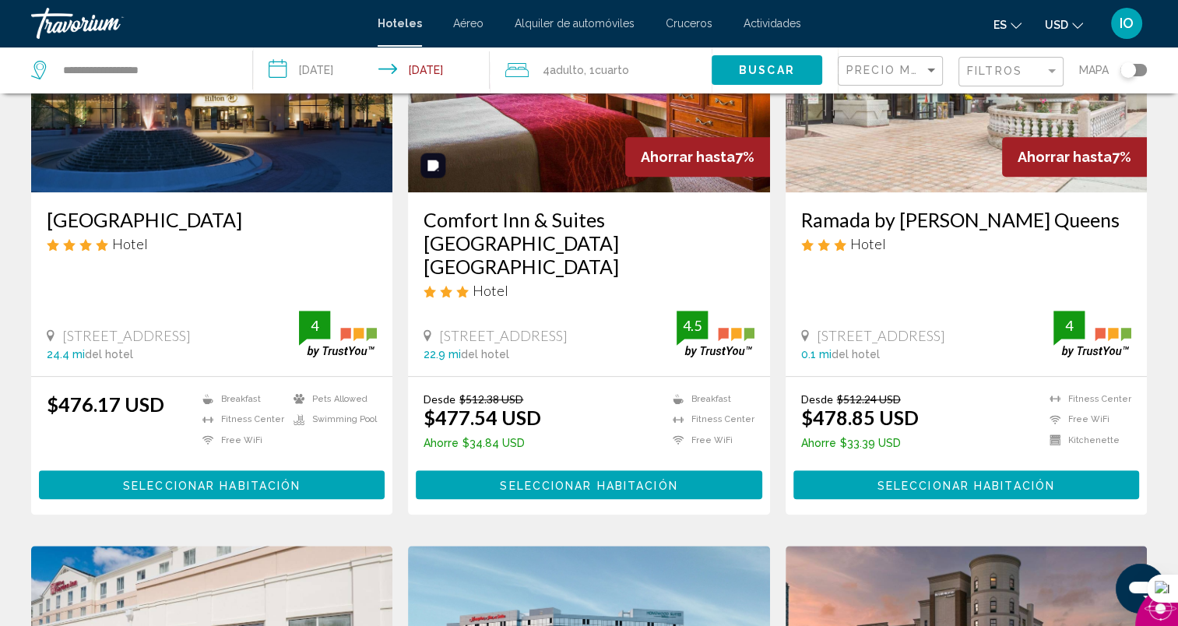
click at [742, 71] on span "Buscar" at bounding box center [767, 71] width 56 height 12
click at [197, 69] on input "**********" at bounding box center [144, 69] width 167 height 23
click at [934, 67] on div "Sort by" at bounding box center [931, 70] width 14 height 12
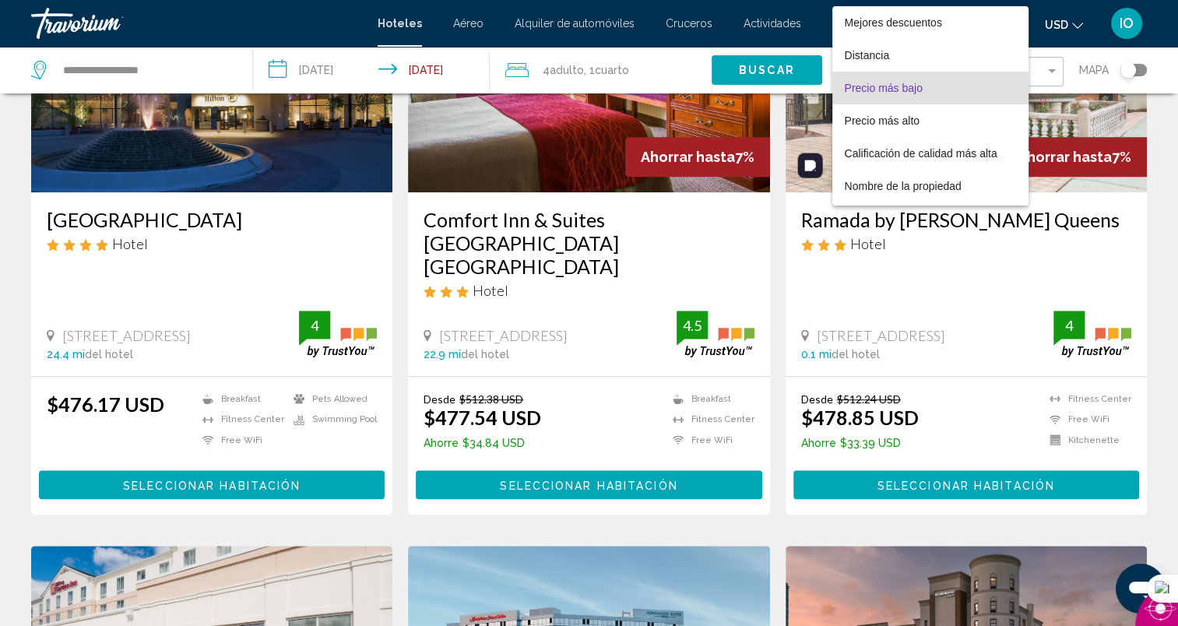
scroll to position [18, 0]
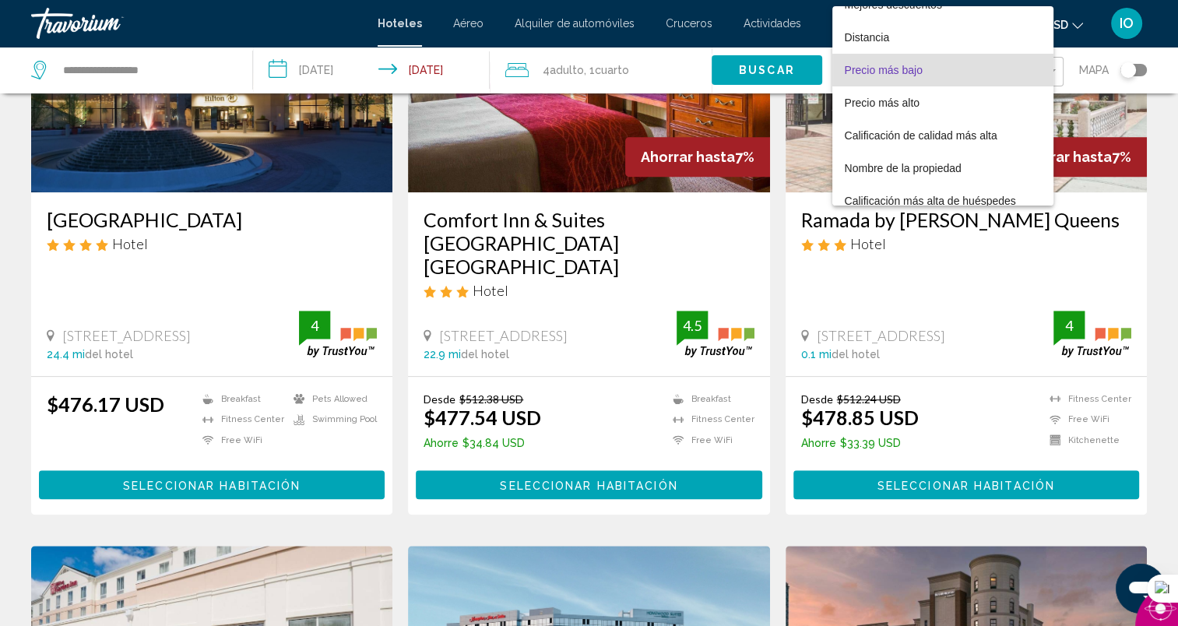
click at [1154, 193] on div at bounding box center [589, 313] width 1178 height 626
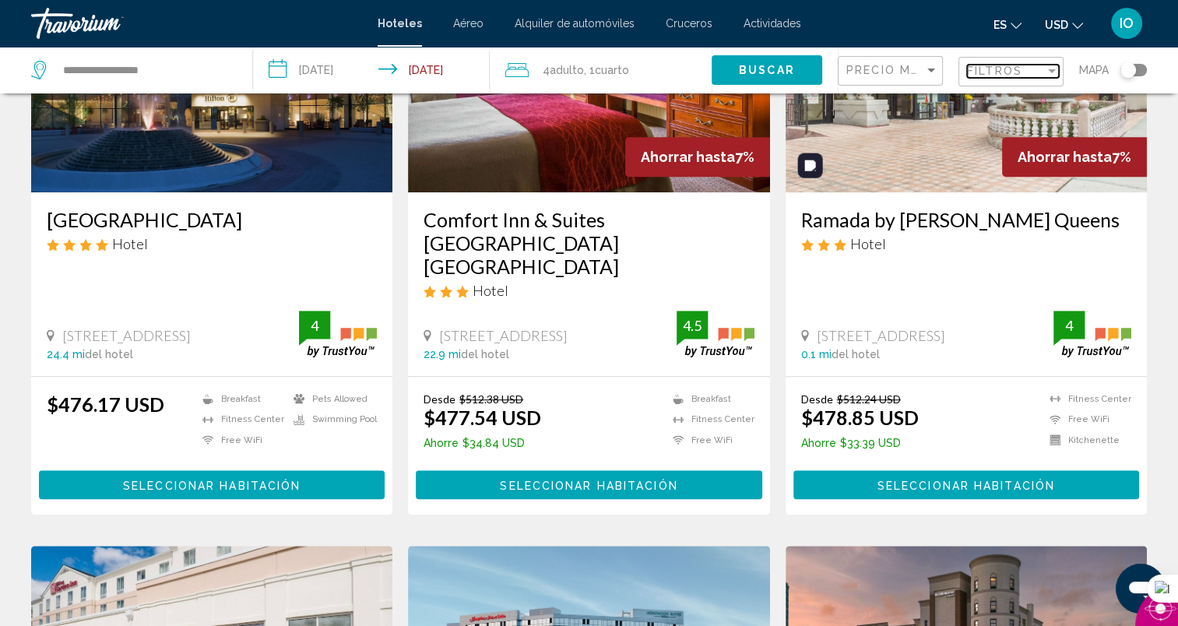
click at [997, 74] on span "Filtros" at bounding box center [994, 71] width 55 height 12
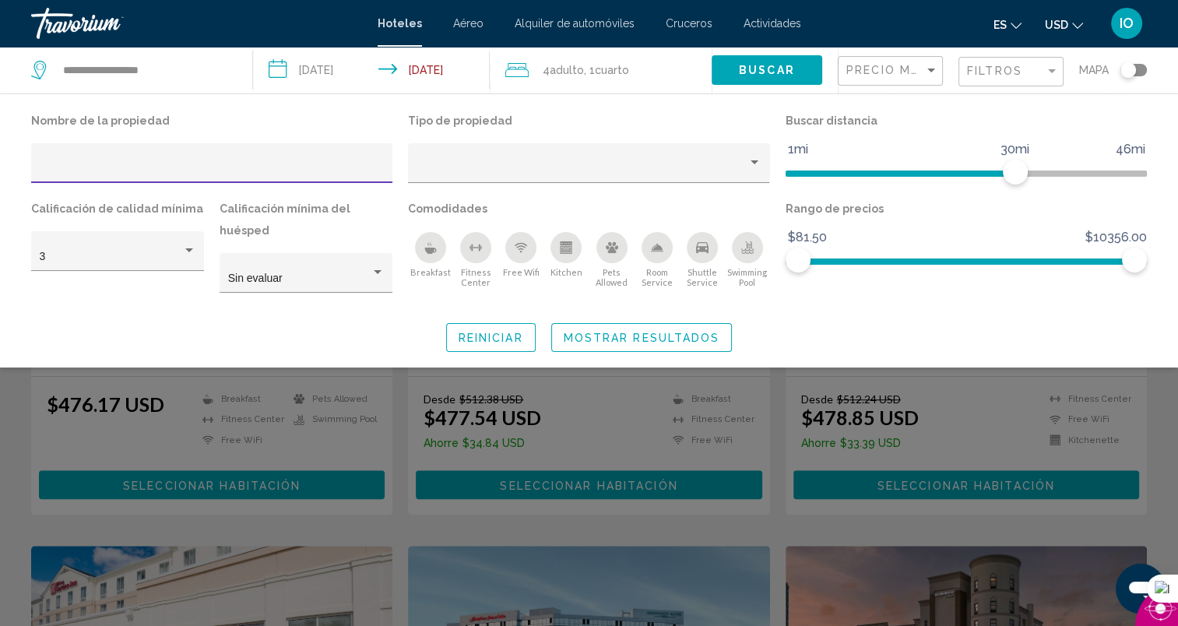
click at [87, 171] on input "Hotel Filters" at bounding box center [212, 169] width 345 height 12
click at [53, 170] on input "Hotel Filters" at bounding box center [212, 169] width 345 height 12
type input "**********"
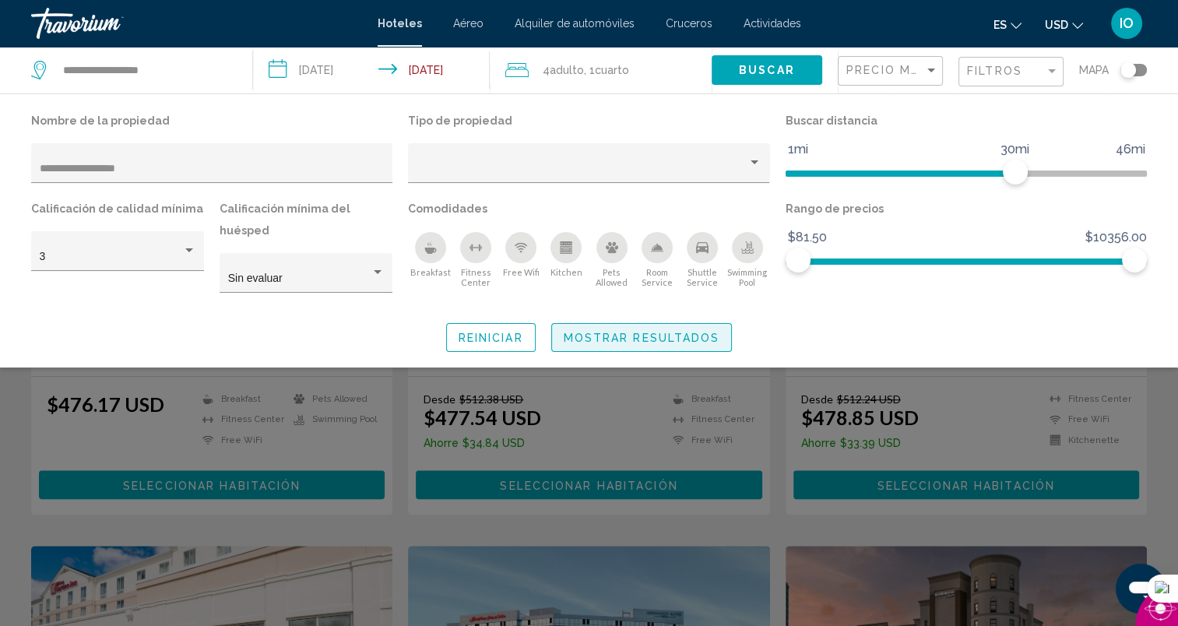
click at [593, 334] on span "Mostrar resultados" at bounding box center [642, 338] width 156 height 12
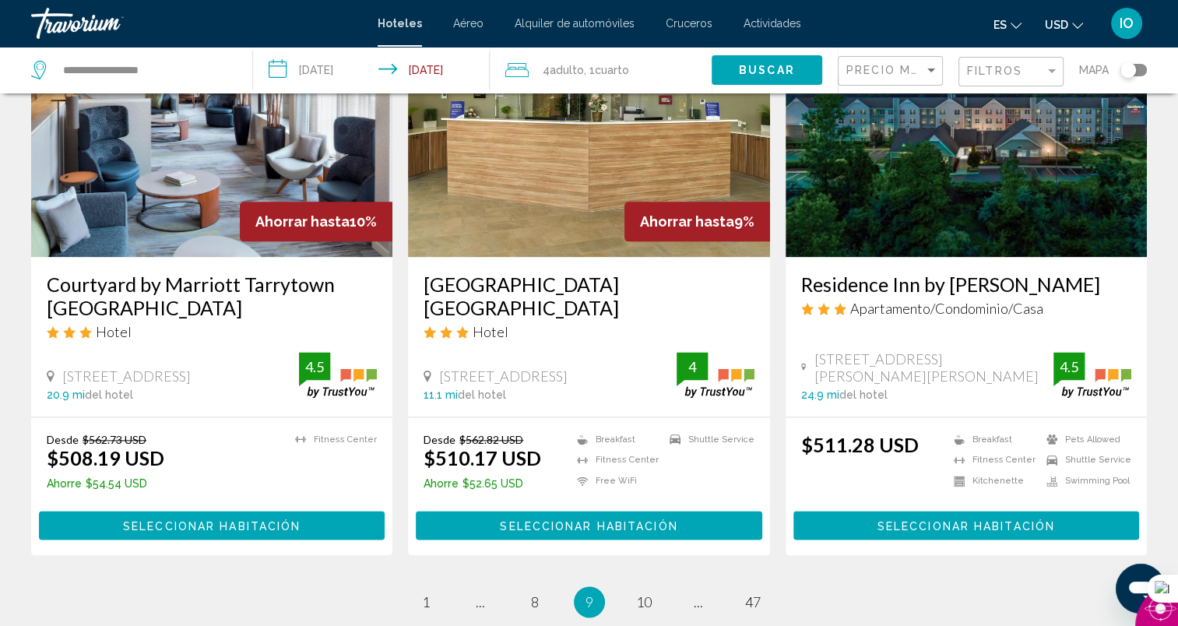
scroll to position [1943, 0]
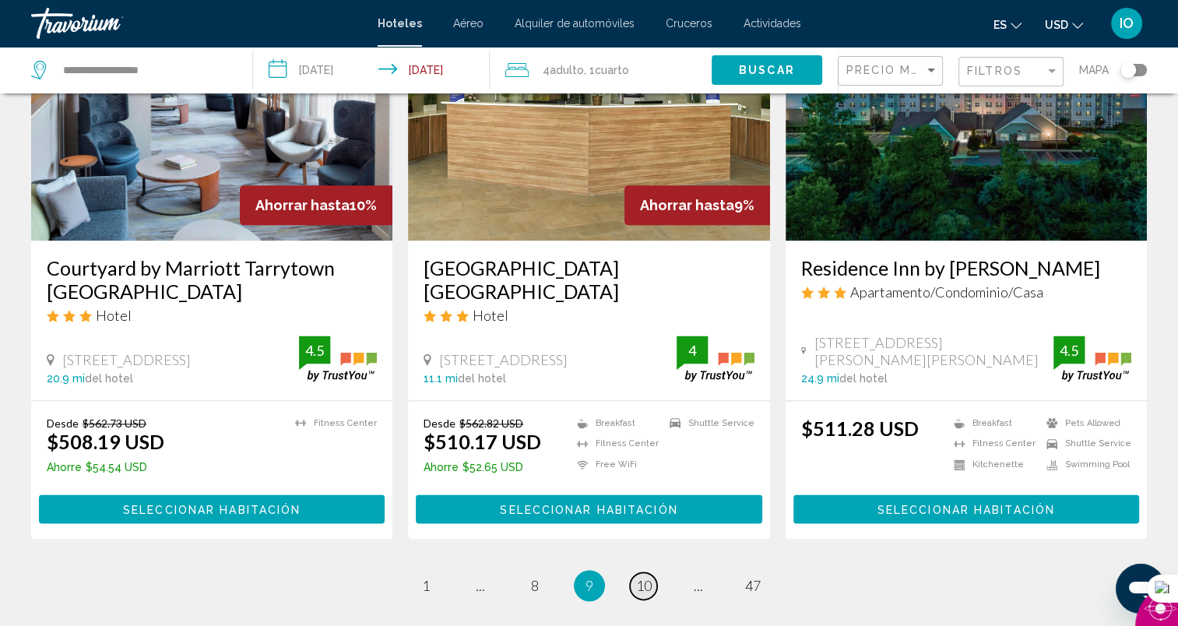
click at [648, 577] on span "10" at bounding box center [644, 585] width 16 height 17
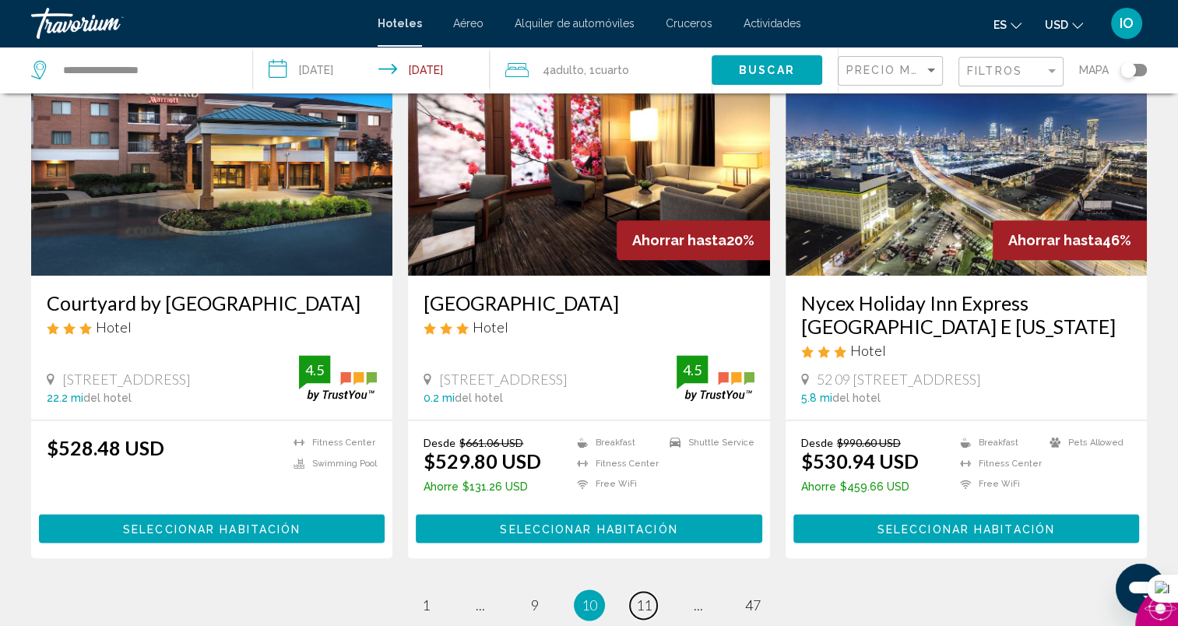
scroll to position [1972, 0]
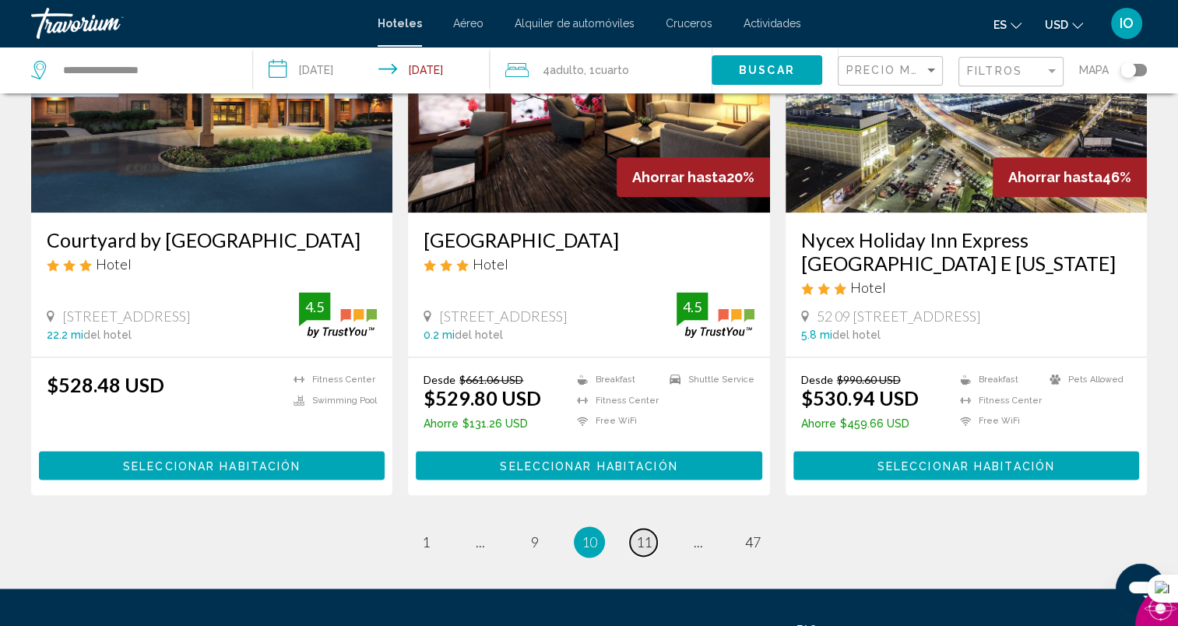
click at [648, 533] on span "11" at bounding box center [644, 541] width 16 height 17
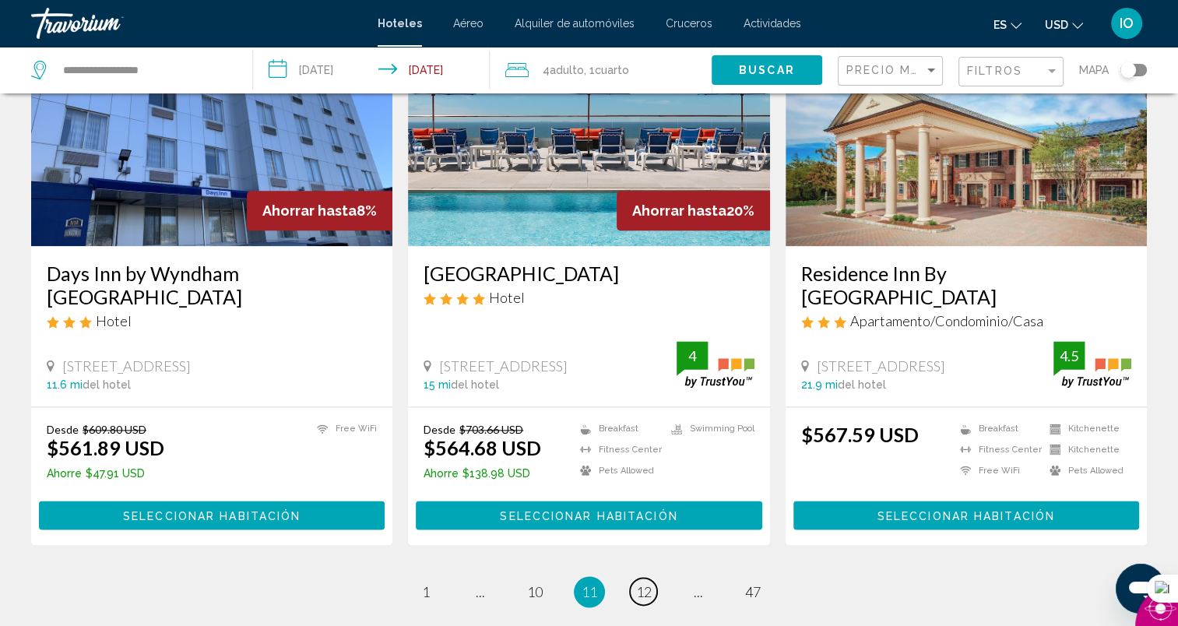
scroll to position [1947, 0]
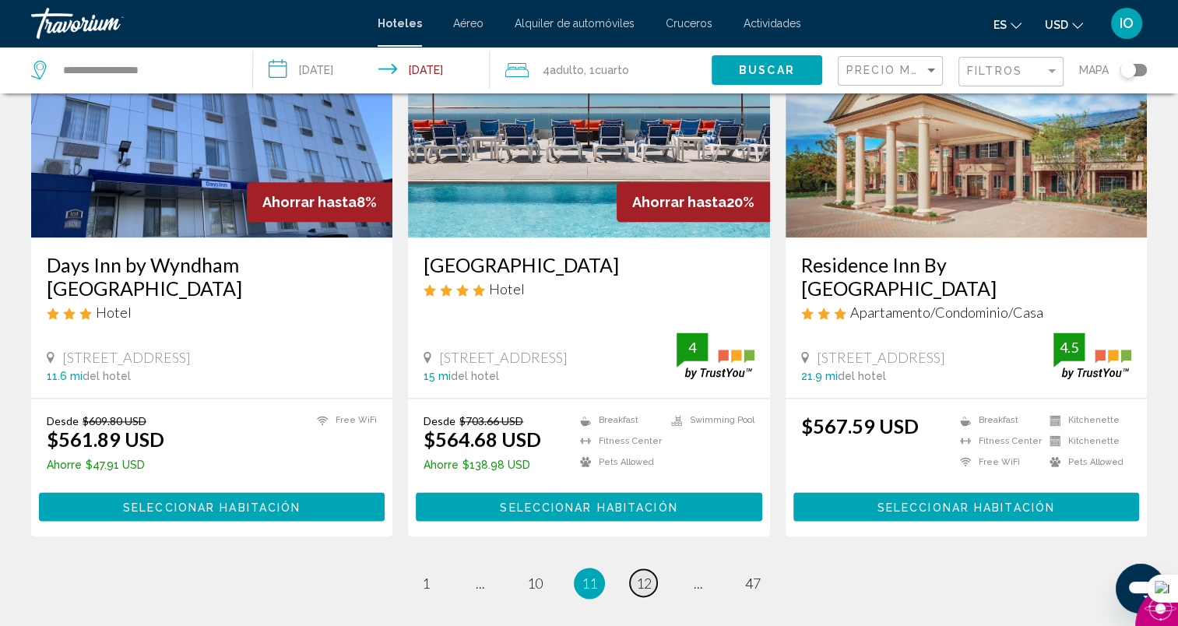
click at [643, 574] on span "12" at bounding box center [644, 582] width 16 height 17
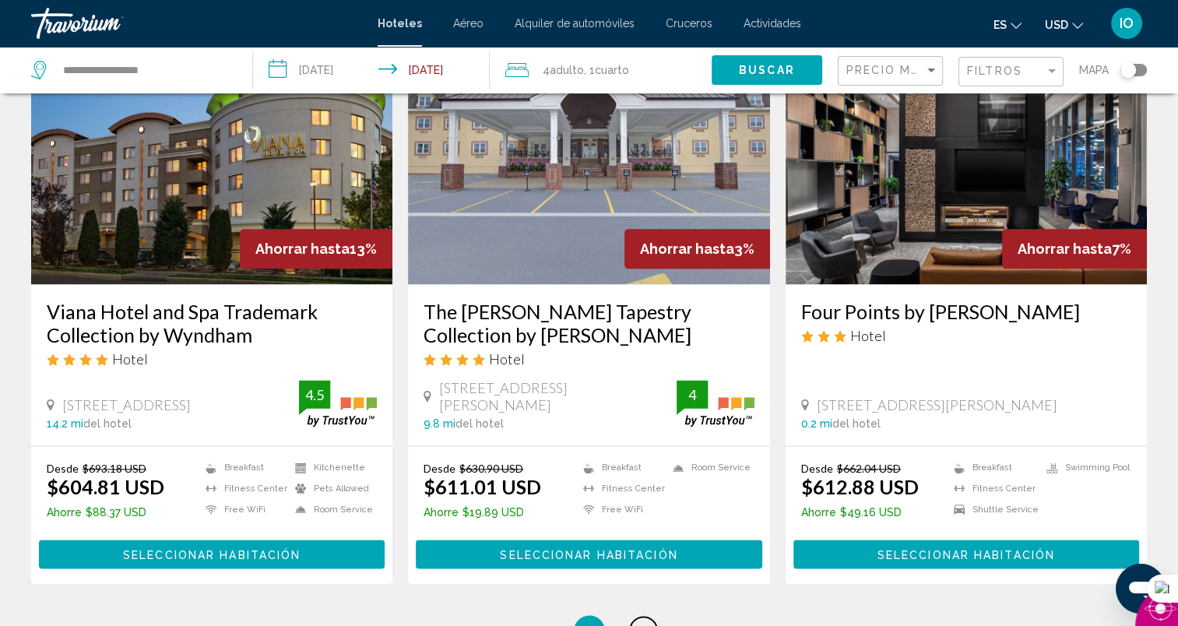
scroll to position [1946, 0]
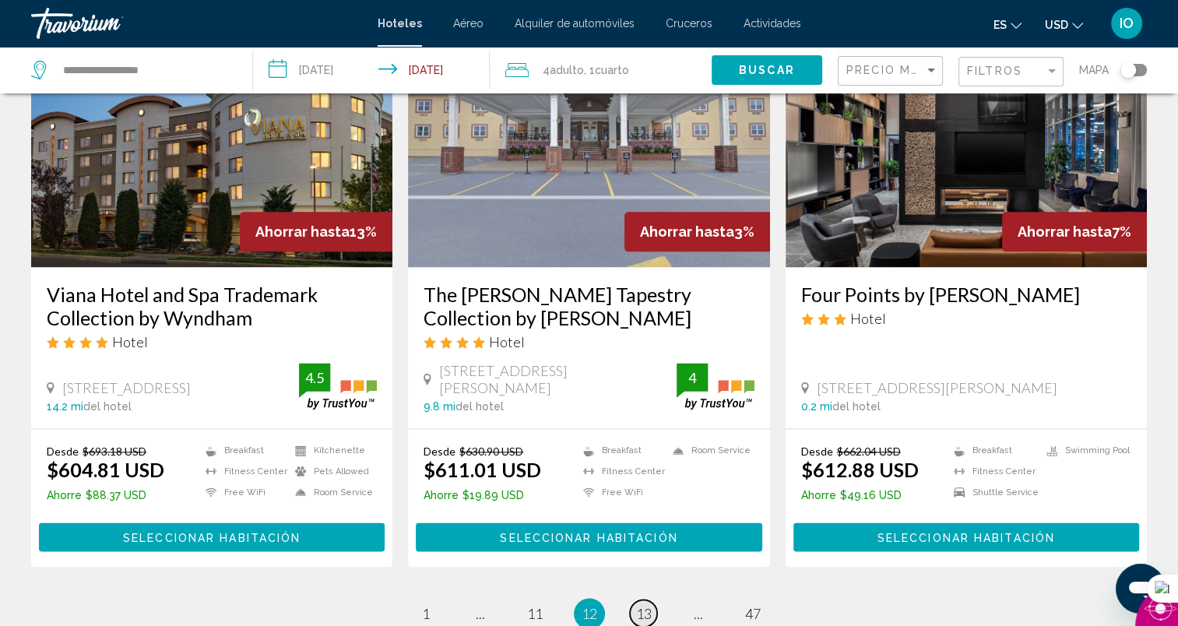
click at [646, 605] on span "13" at bounding box center [644, 613] width 16 height 17
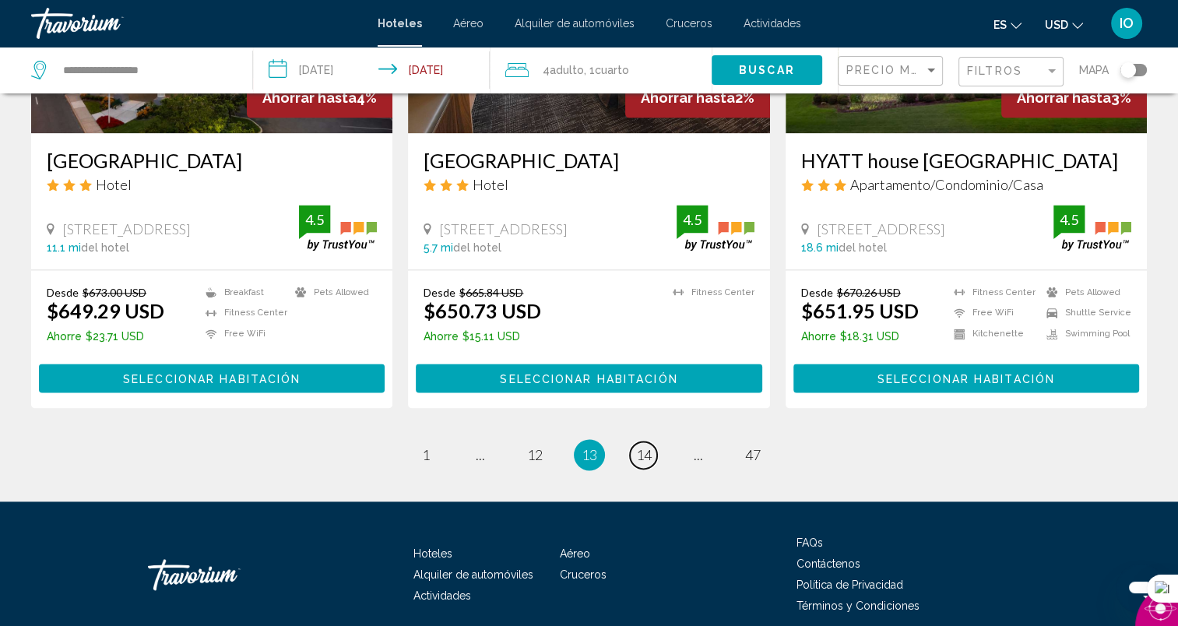
scroll to position [2001, 0]
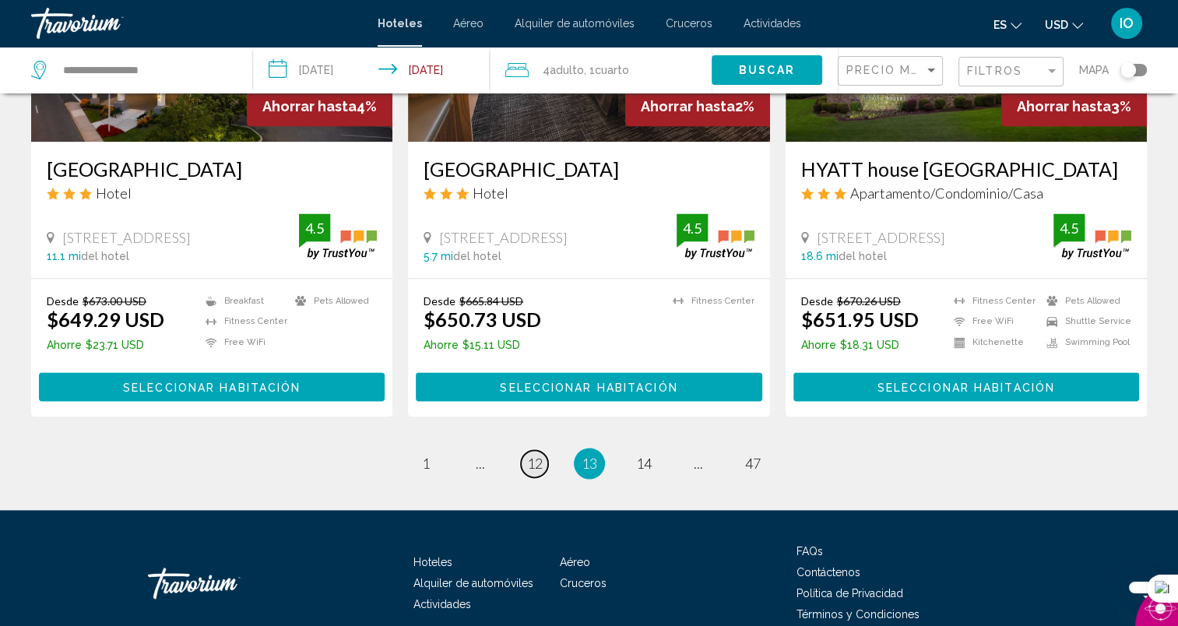
click at [533, 455] on span "12" at bounding box center [535, 463] width 16 height 17
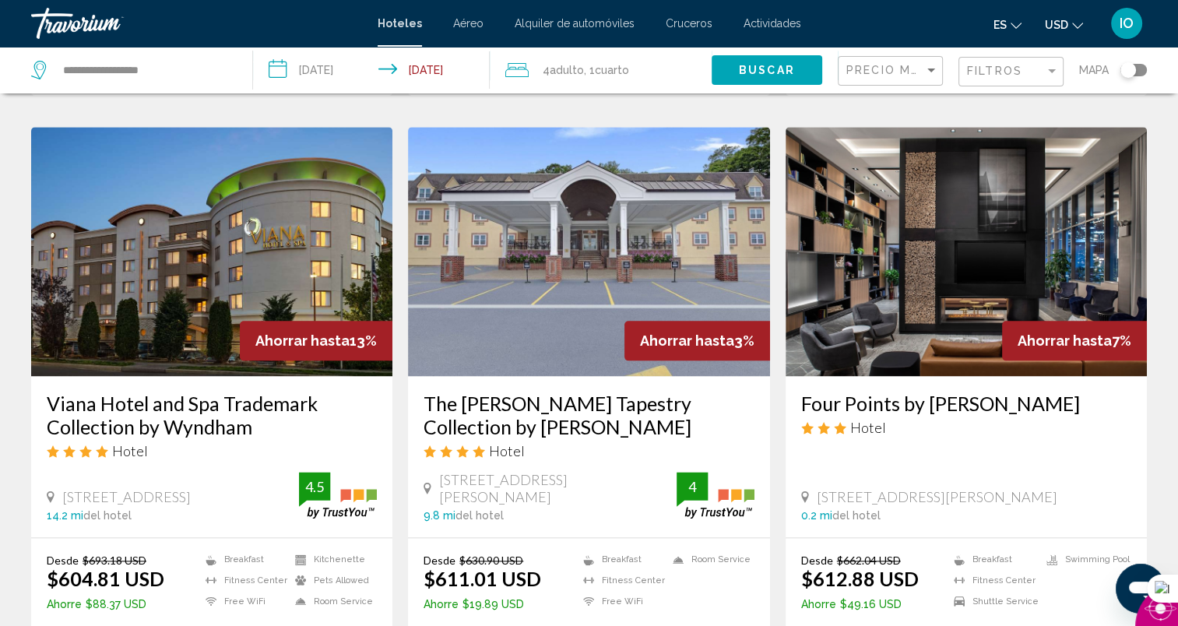
scroll to position [2089, 0]
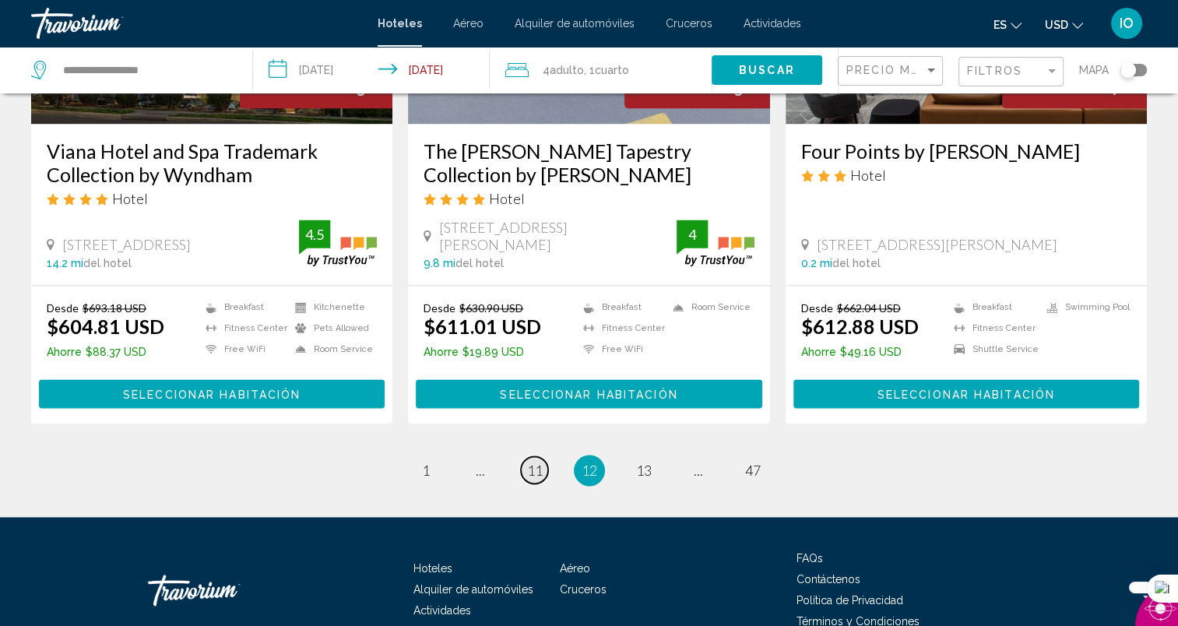
click at [522, 456] on link "page 11" at bounding box center [534, 469] width 27 height 27
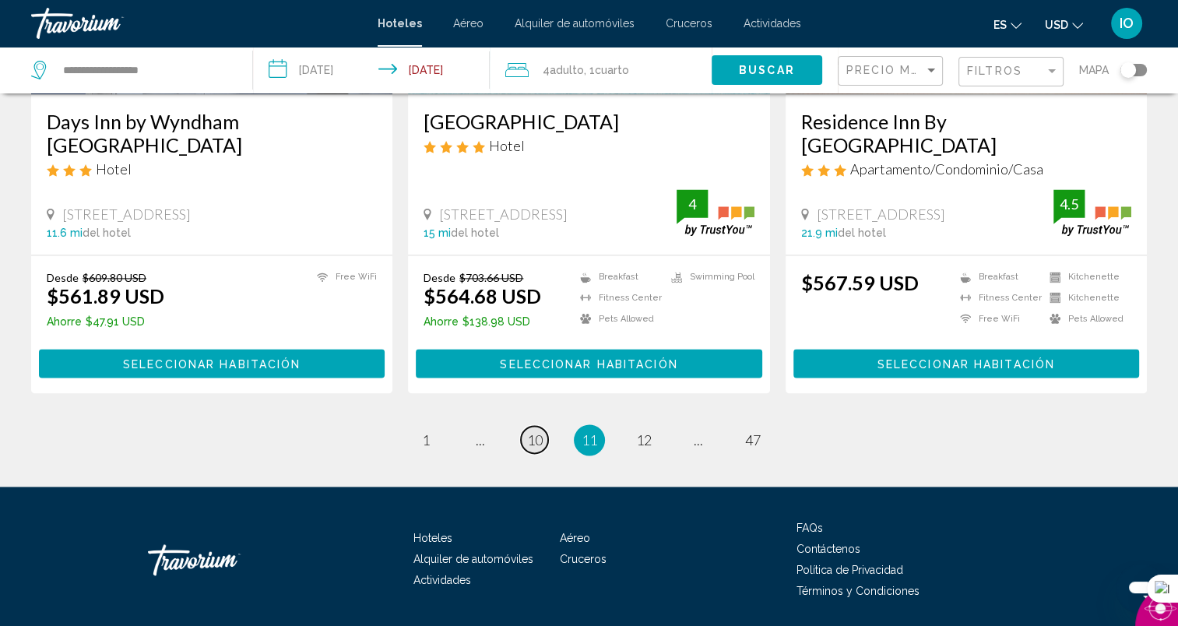
click at [529, 431] on span "10" at bounding box center [535, 439] width 16 height 17
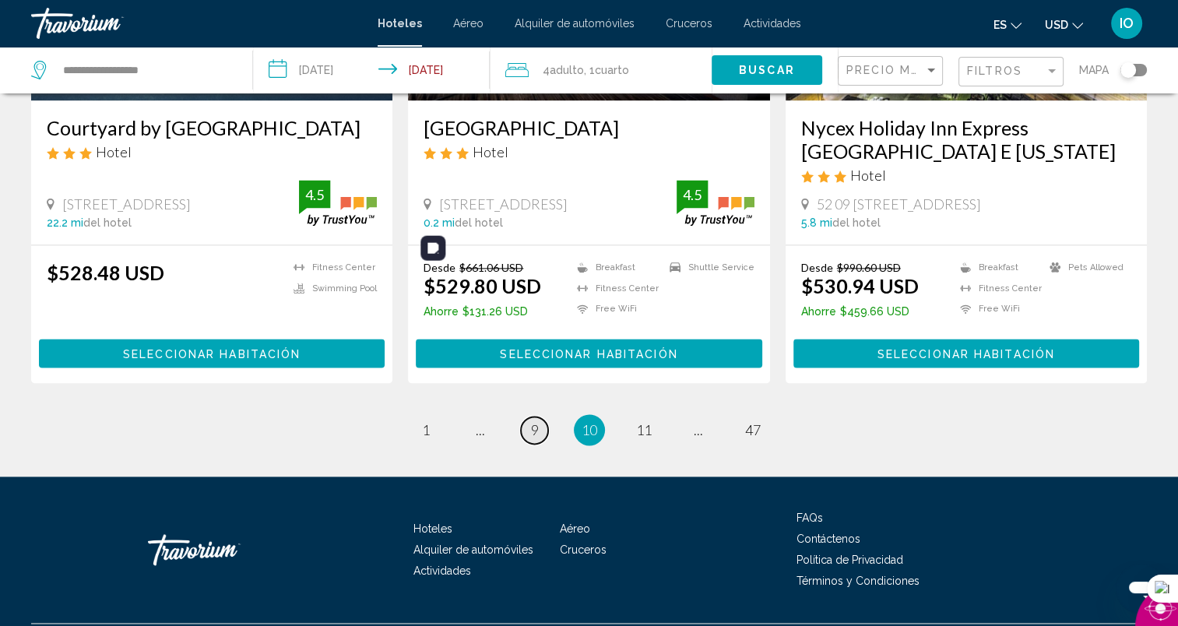
scroll to position [2089, 0]
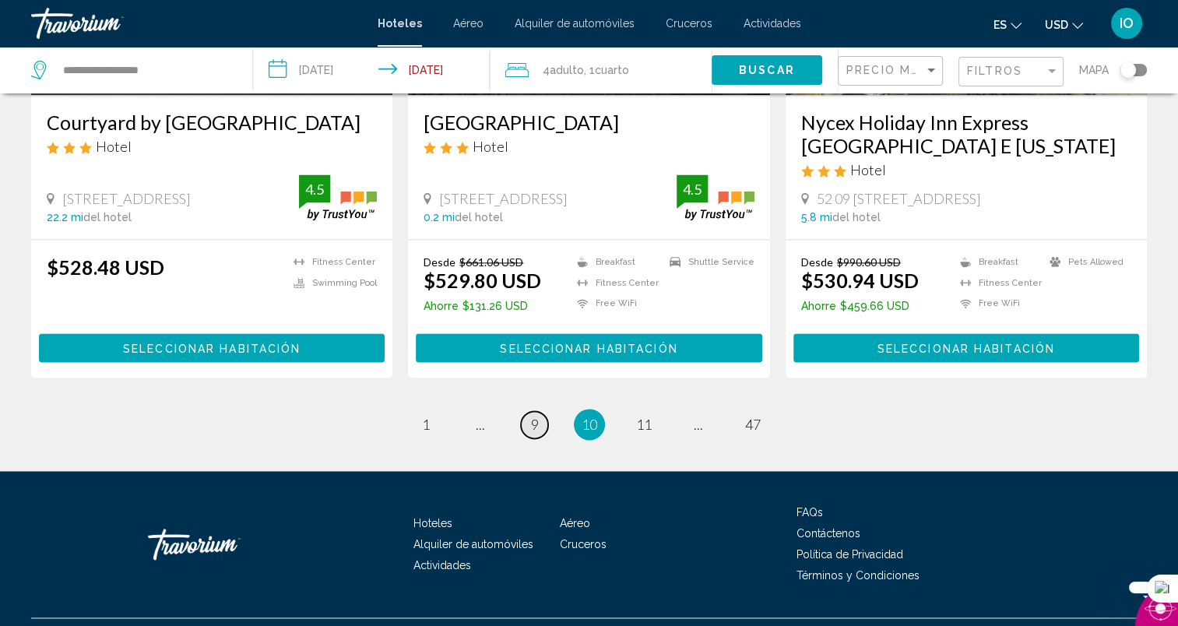
click at [536, 416] on span "9" at bounding box center [535, 424] width 8 height 17
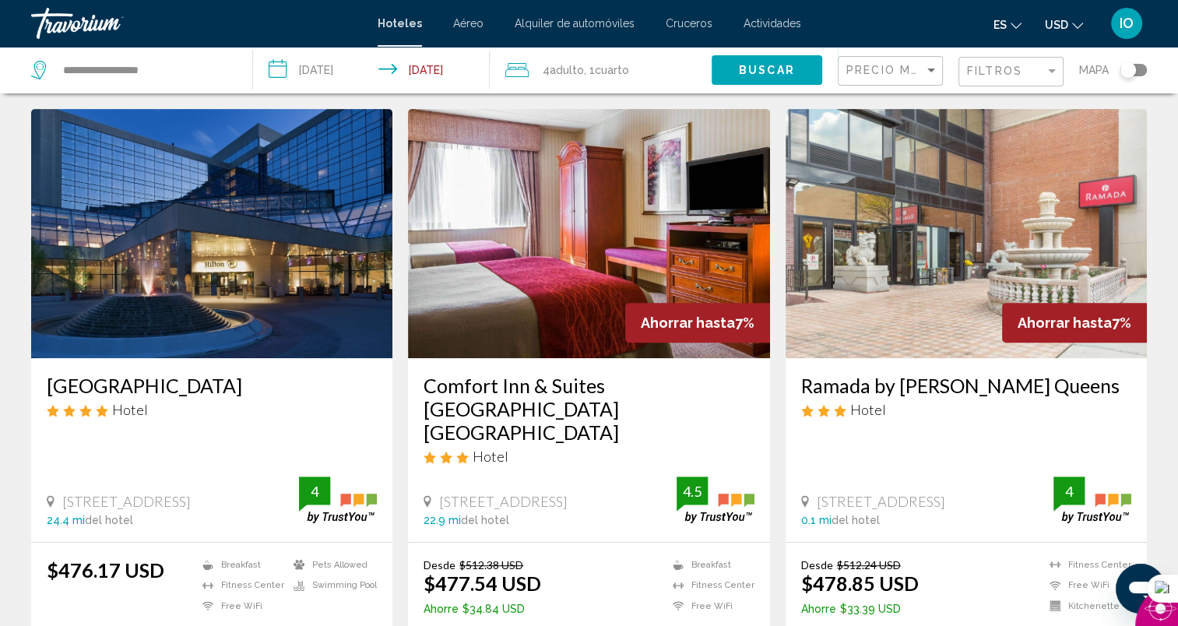
scroll to position [662, 0]
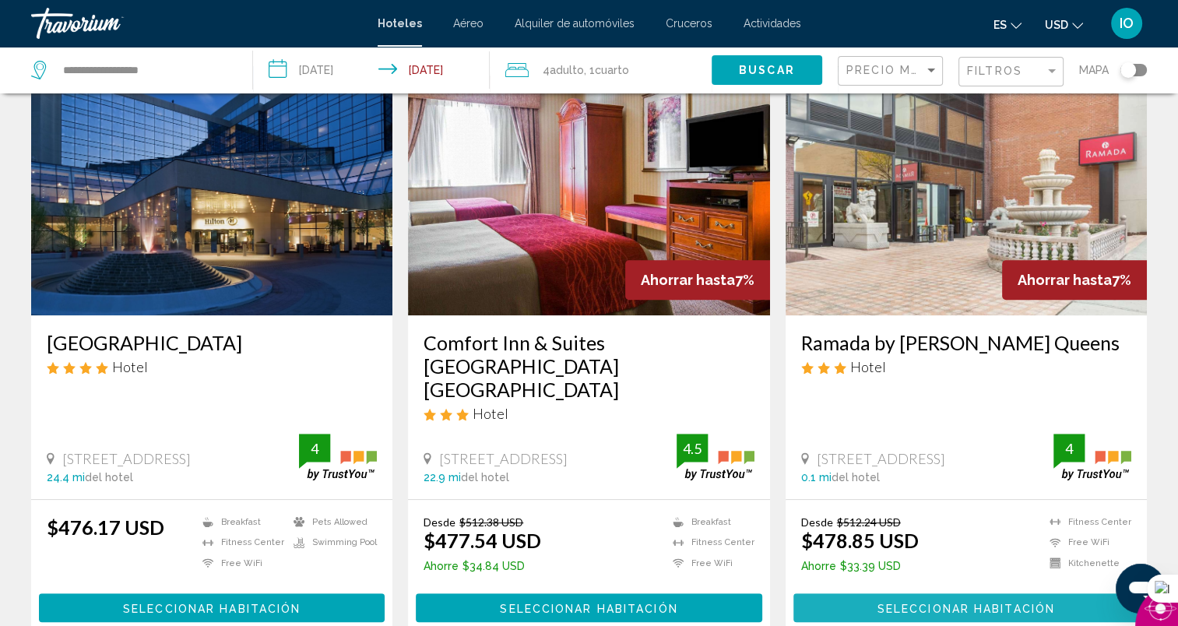
click at [953, 593] on button "Seleccionar habitación" at bounding box center [966, 607] width 346 height 29
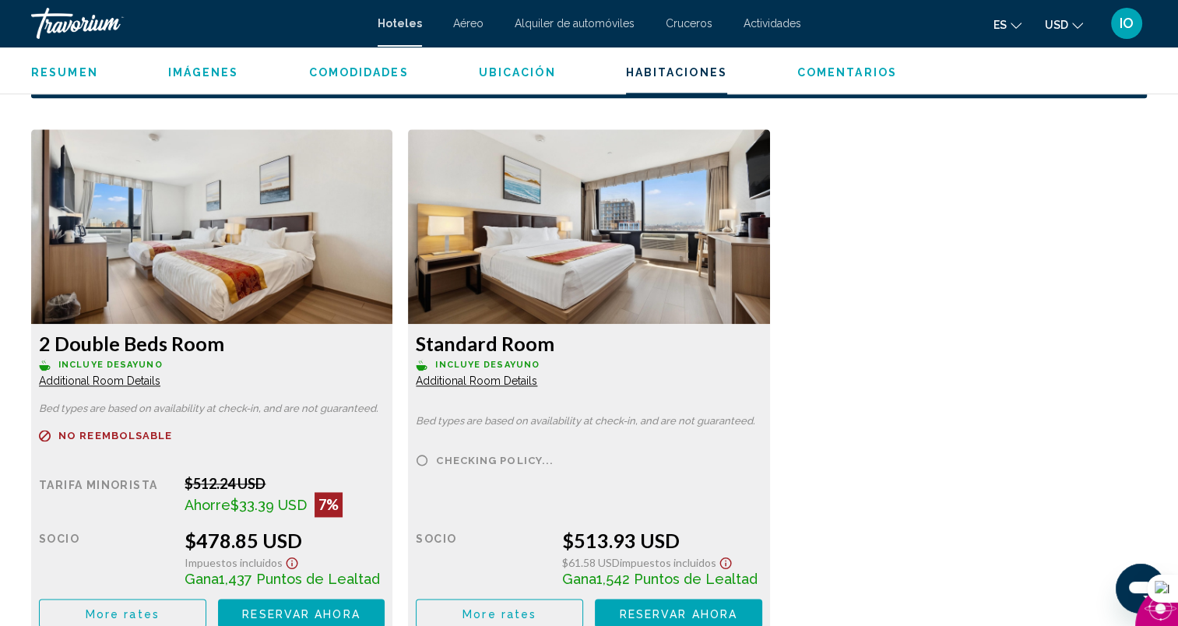
scroll to position [1660, 0]
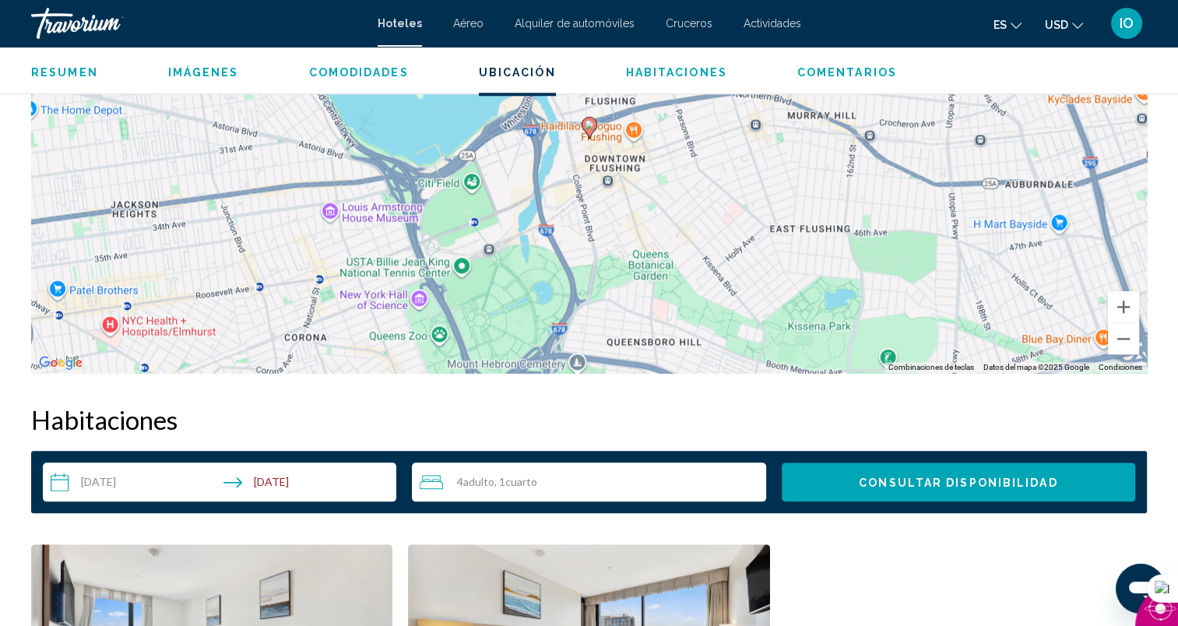
click at [683, 480] on div "4 Adulto Adulto , 1 Cuarto habitaciones" at bounding box center [593, 481] width 346 height 19
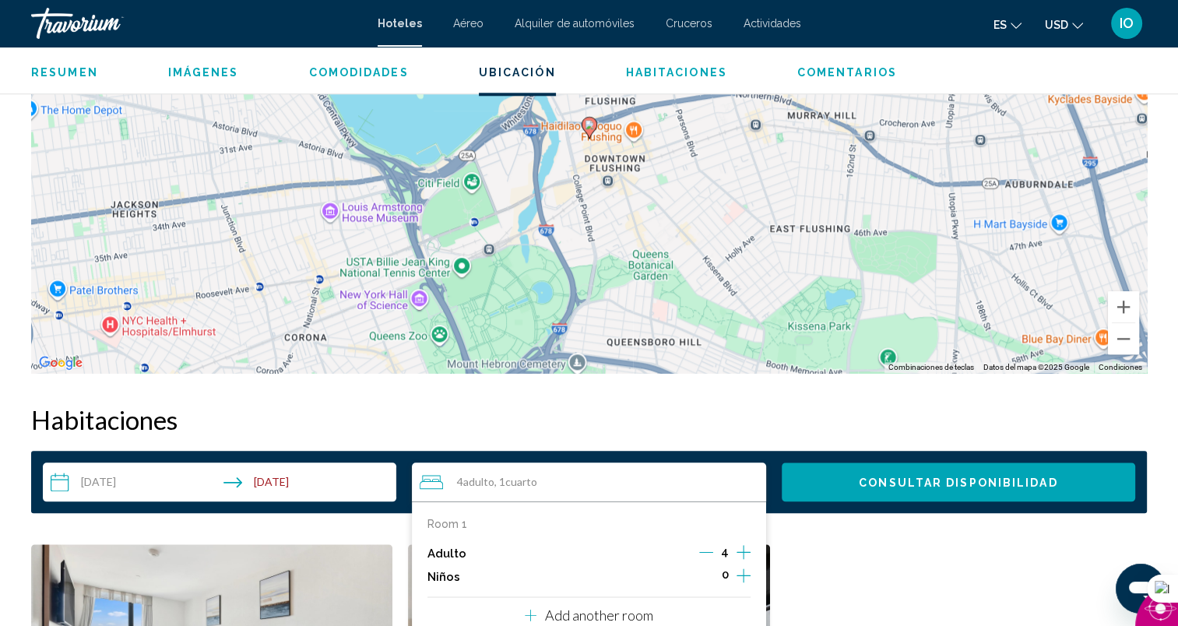
scroll to position [2075, 0]
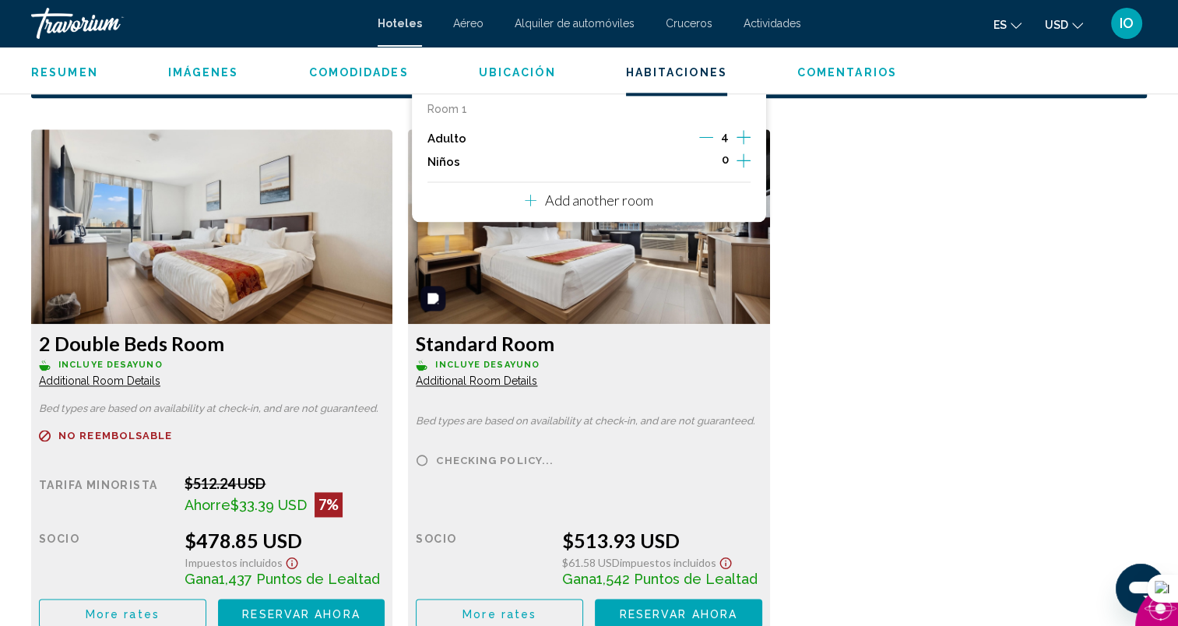
click at [606, 194] on p "Add another room" at bounding box center [598, 199] width 108 height 17
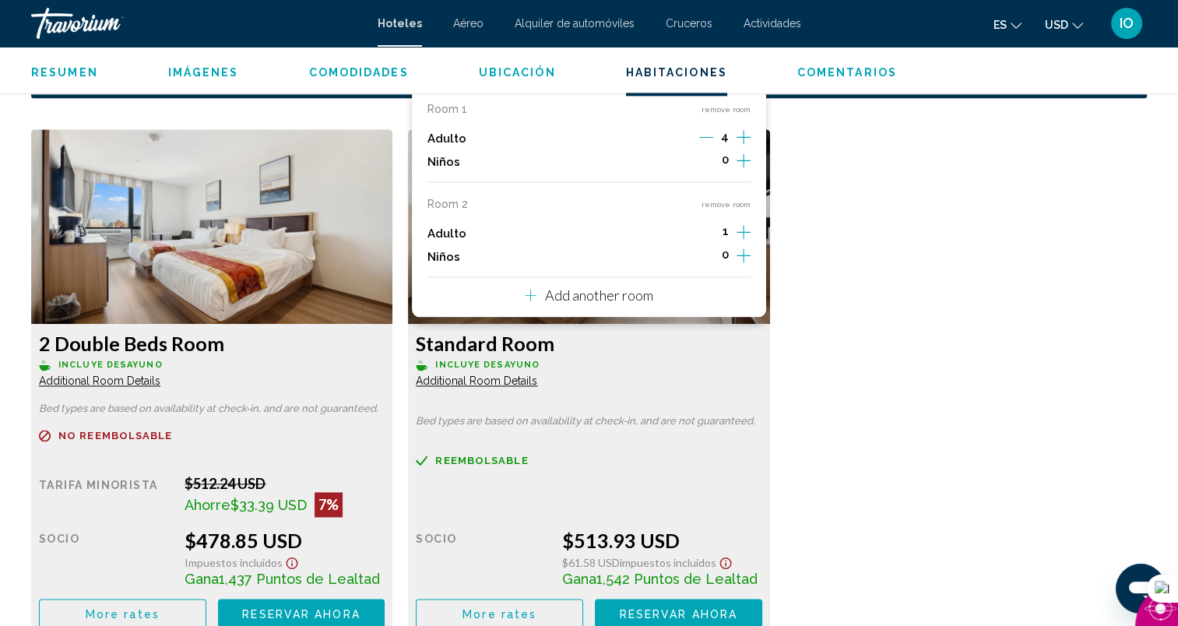
click at [745, 146] on icon "Increment adults" at bounding box center [743, 137] width 14 height 19
click at [706, 135] on icon "Decrement adults" at bounding box center [706, 137] width 14 height 14
click at [706, 135] on icon "Decrement adults" at bounding box center [708, 137] width 14 height 14
click at [742, 158] on icon "Increment children" at bounding box center [743, 160] width 14 height 19
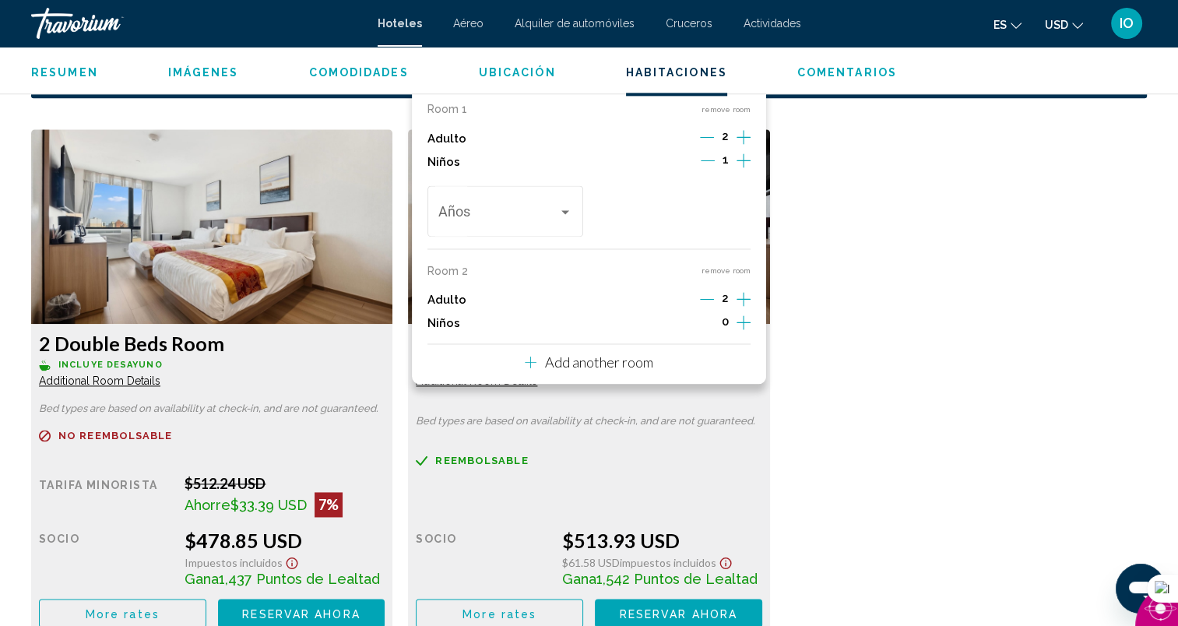
click at [742, 158] on icon "Increment children" at bounding box center [743, 160] width 14 height 19
click at [557, 212] on span "Travelers: 4 adults, 2 children" at bounding box center [498, 215] width 121 height 16
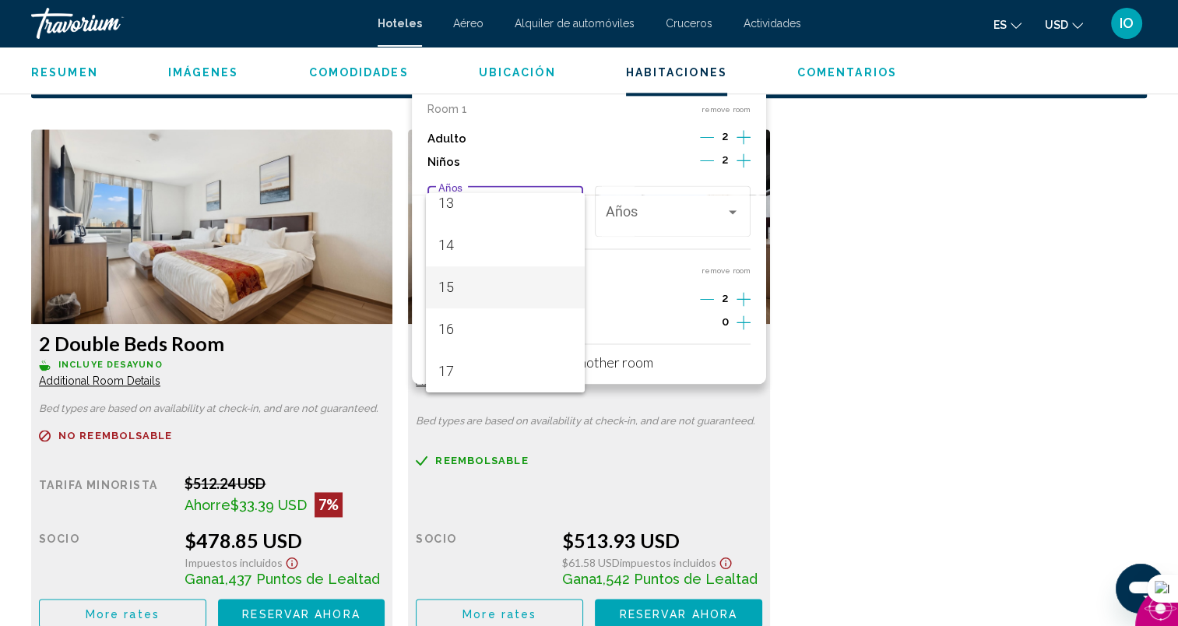
click at [465, 290] on span "15" at bounding box center [505, 287] width 135 height 42
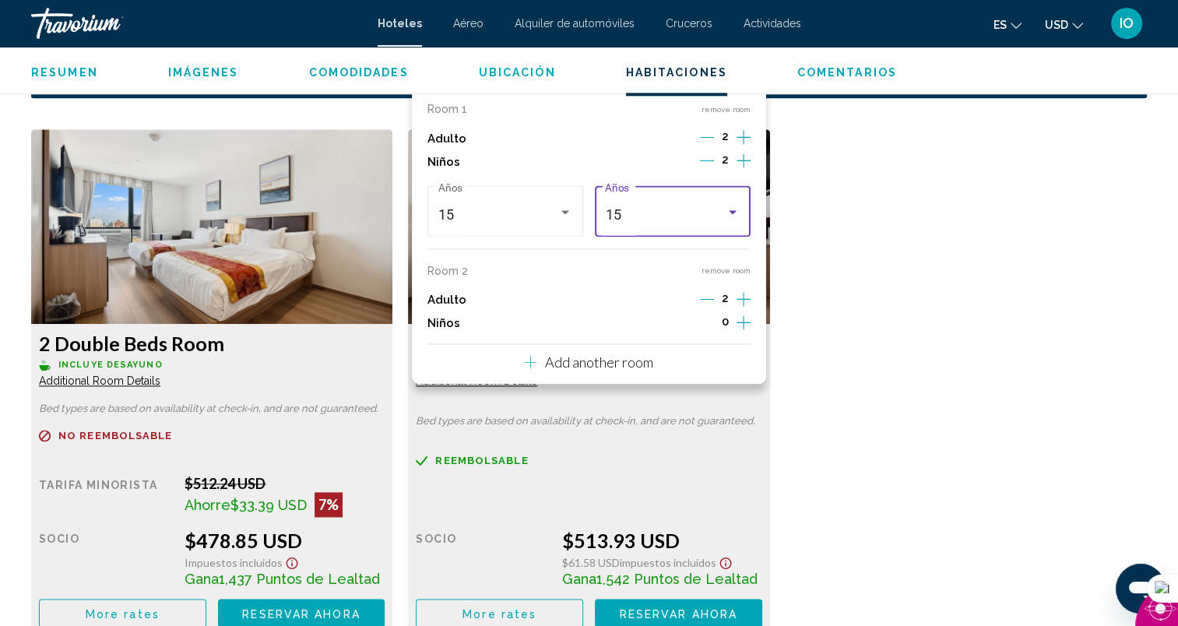
click at [645, 220] on div "15" at bounding box center [665, 215] width 121 height 16
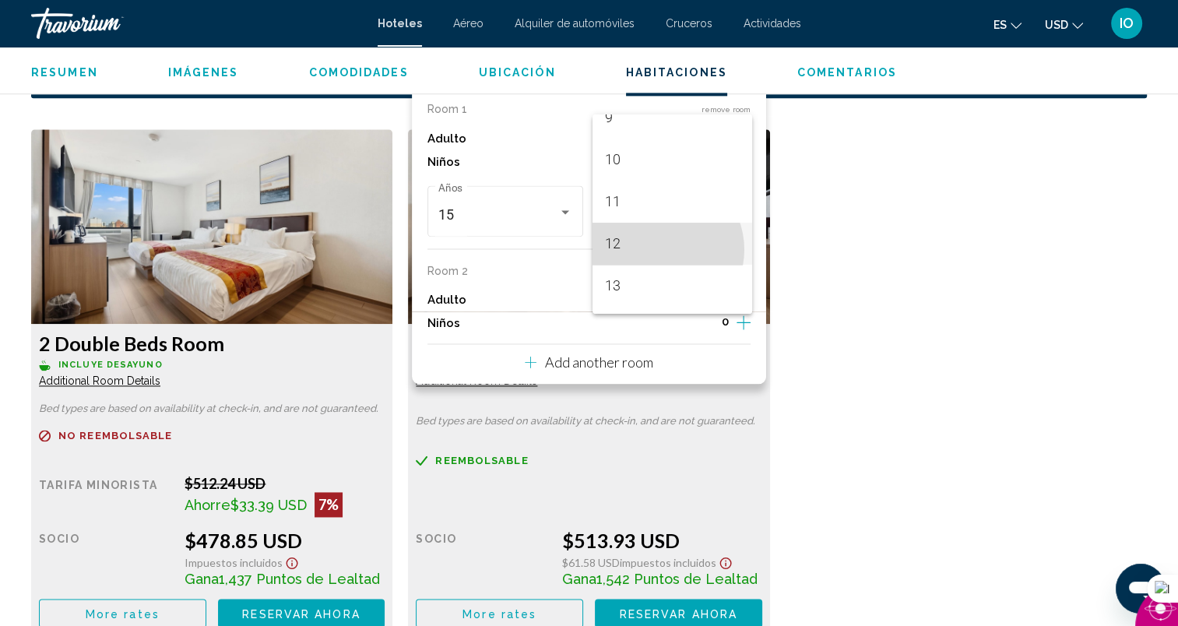
click at [661, 248] on span "12" at bounding box center [672, 244] width 135 height 42
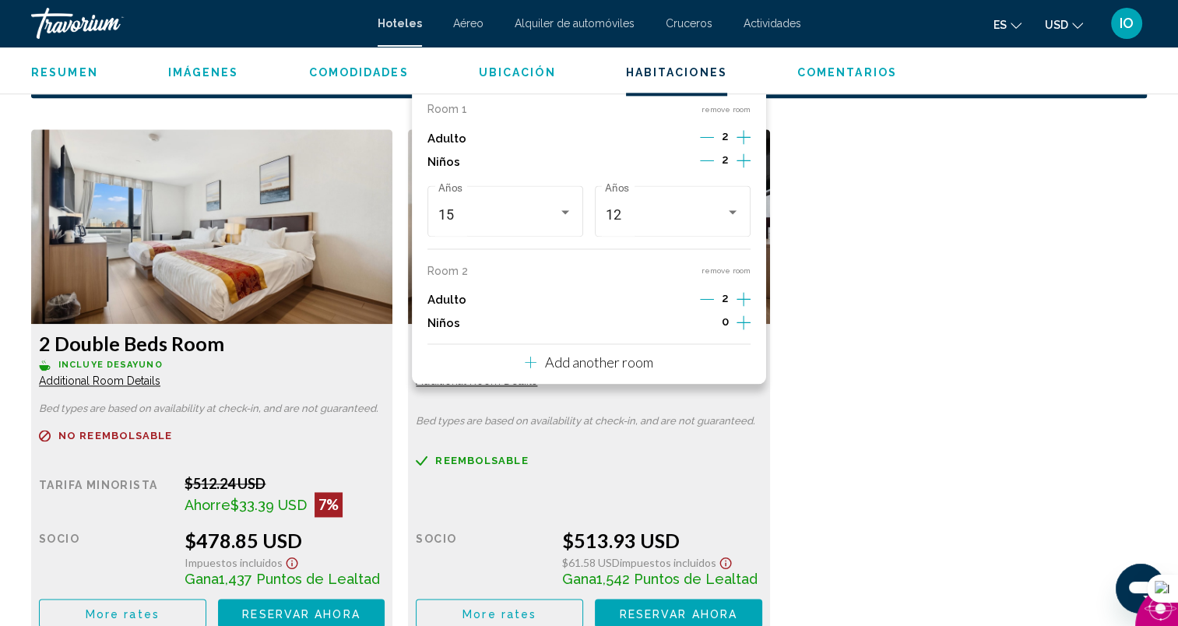
click at [743, 170] on icon "Increment children" at bounding box center [743, 160] width 14 height 19
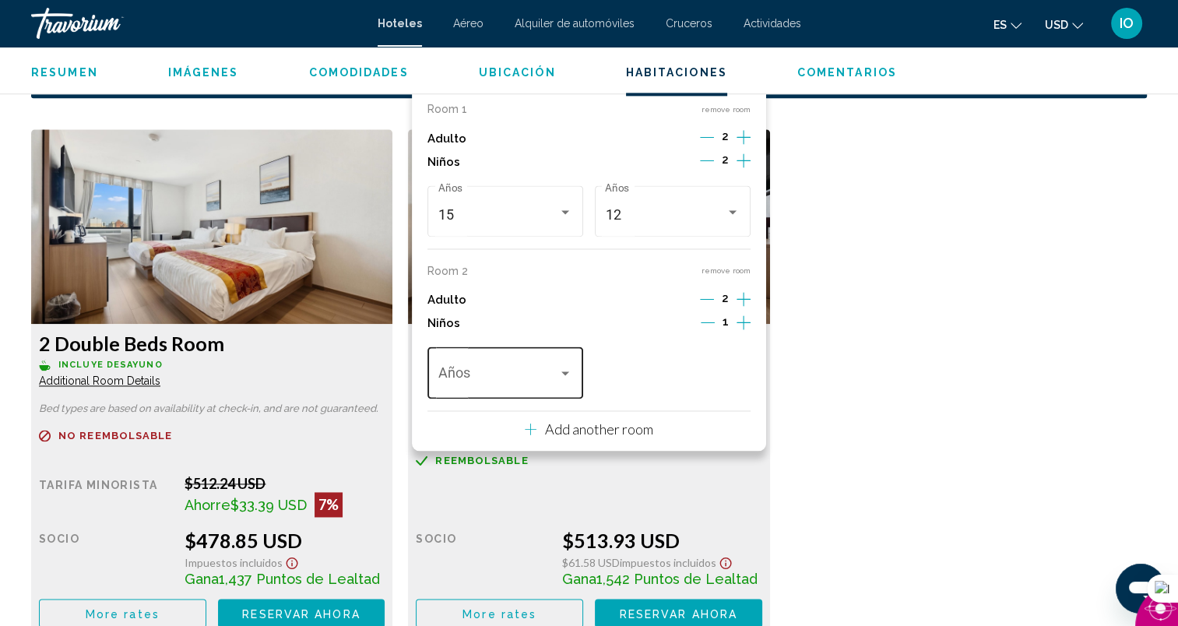
click at [546, 374] on span "Travelers: 4 adults, 3 children" at bounding box center [498, 377] width 121 height 16
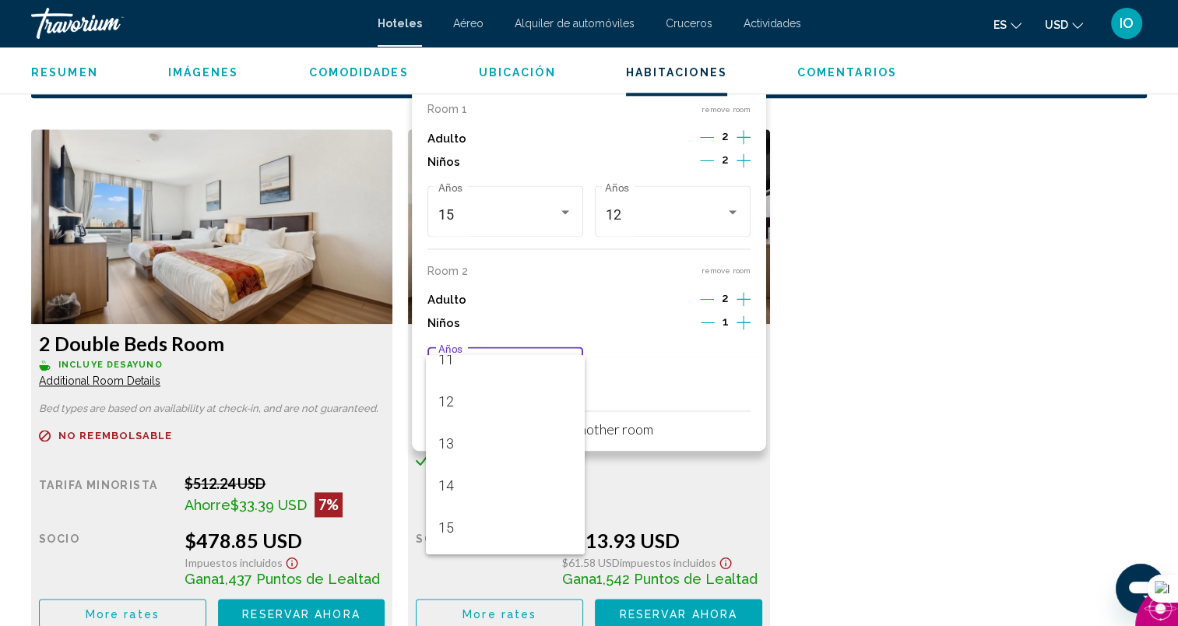
scroll to position [513, 0]
click at [504, 537] on span "16" at bounding box center [505, 536] width 135 height 42
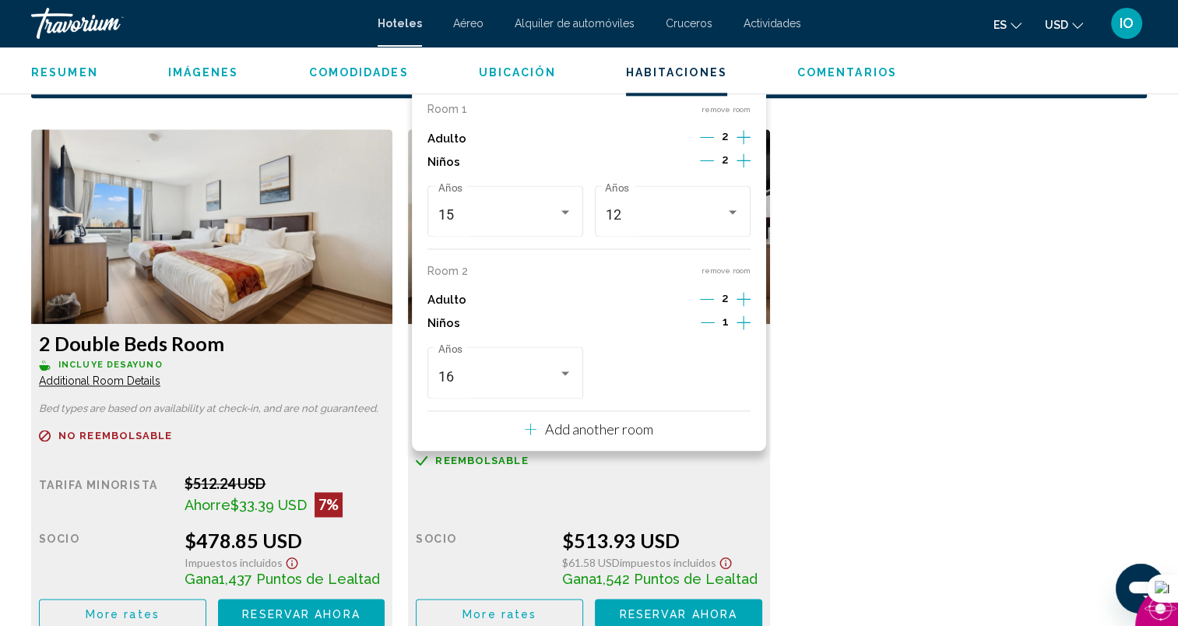
click at [810, 388] on div "2 Double Beds Room Incluye desayuno Additional Room Details Bed types are based…" at bounding box center [588, 390] width 1131 height 522
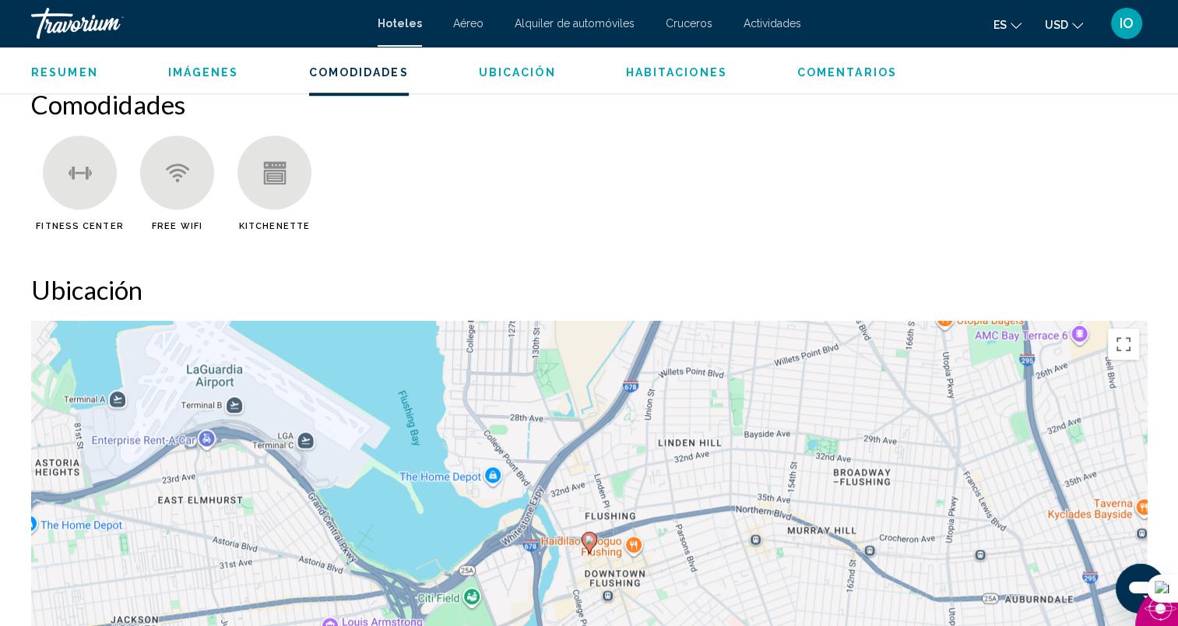
scroll to position [1660, 0]
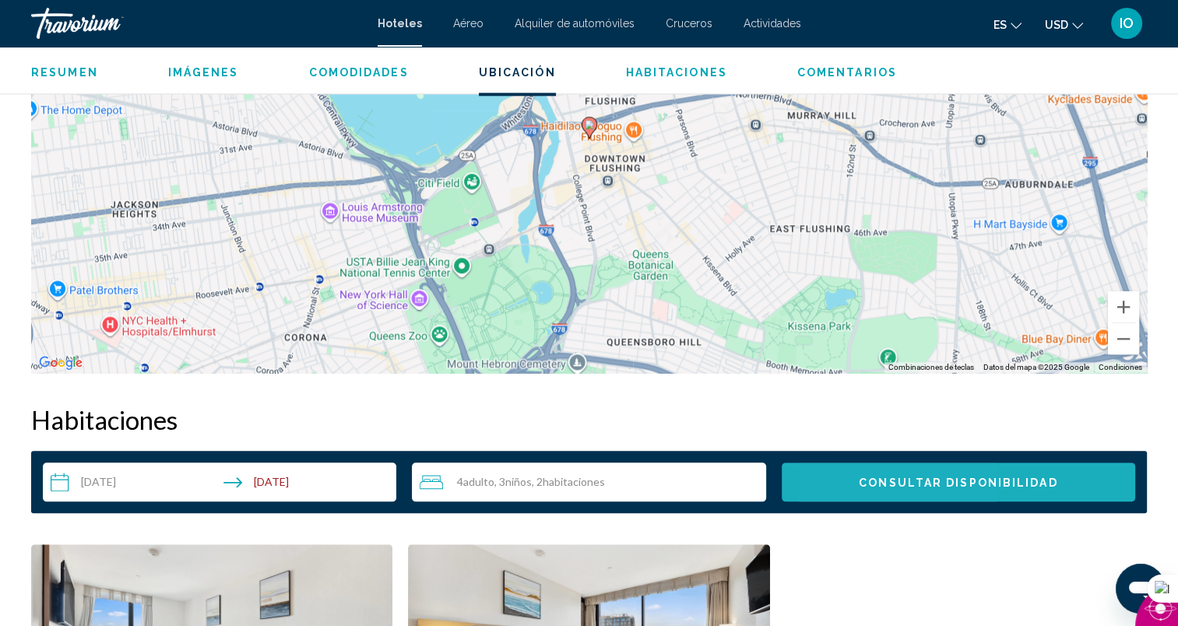
click at [868, 480] on span "Consultar disponibilidad" at bounding box center [958, 482] width 198 height 12
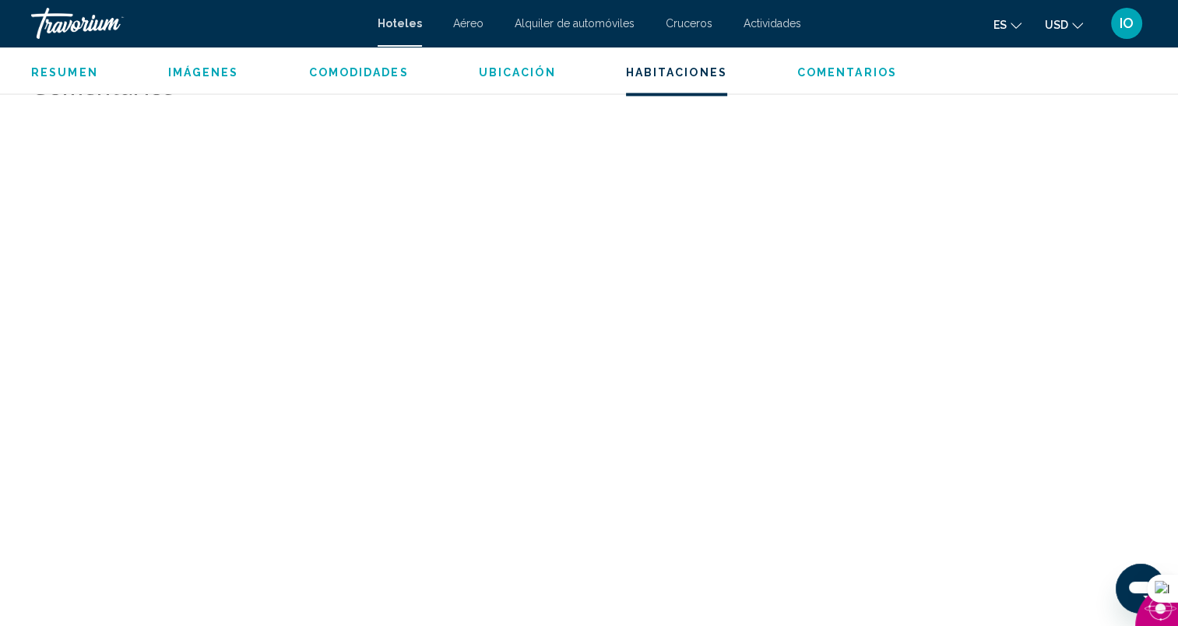
scroll to position [1974, 0]
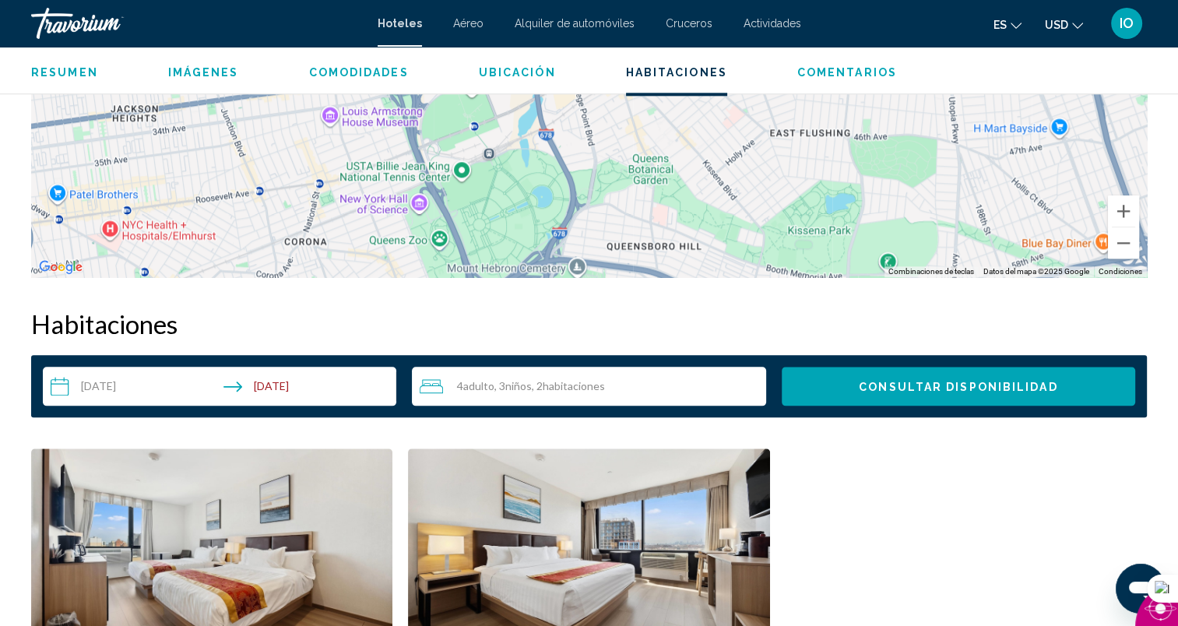
scroll to position [2172, 0]
